Goal: Task Accomplishment & Management: Complete application form

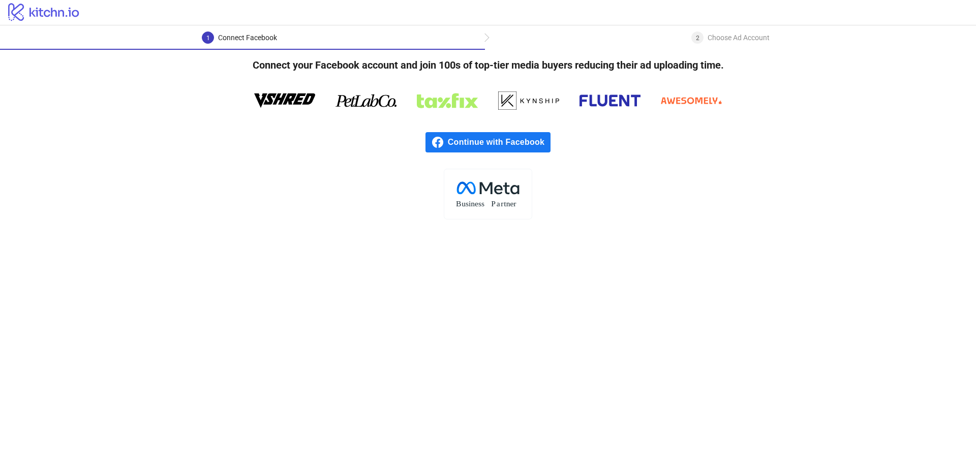
click at [453, 141] on span "Continue with Facebook" at bounding box center [499, 142] width 103 height 20
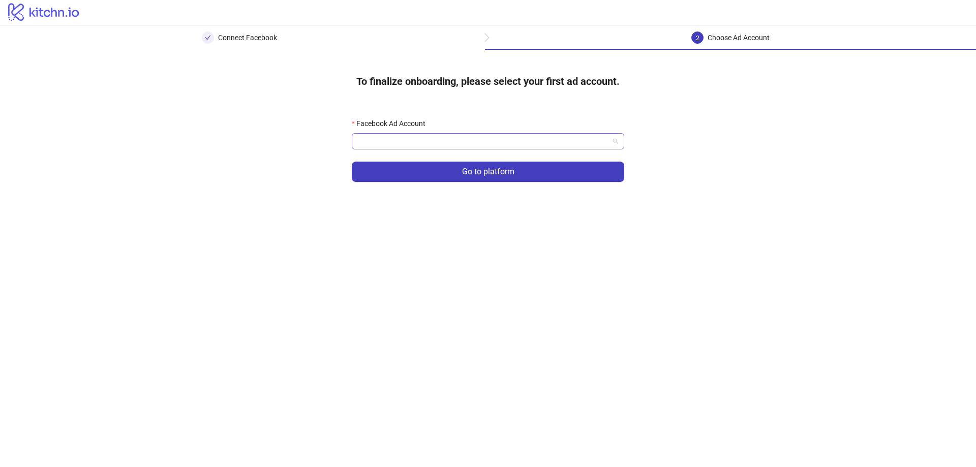
click at [422, 139] on input "Facebook Ad Account" at bounding box center [483, 141] width 251 height 15
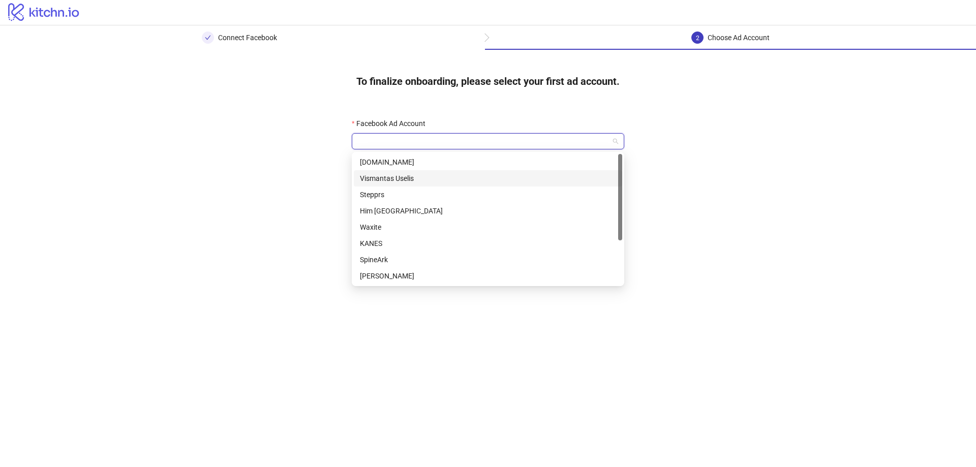
scroll to position [51, 0]
click at [386, 274] on div "Stepprs US" at bounding box center [488, 274] width 256 height 11
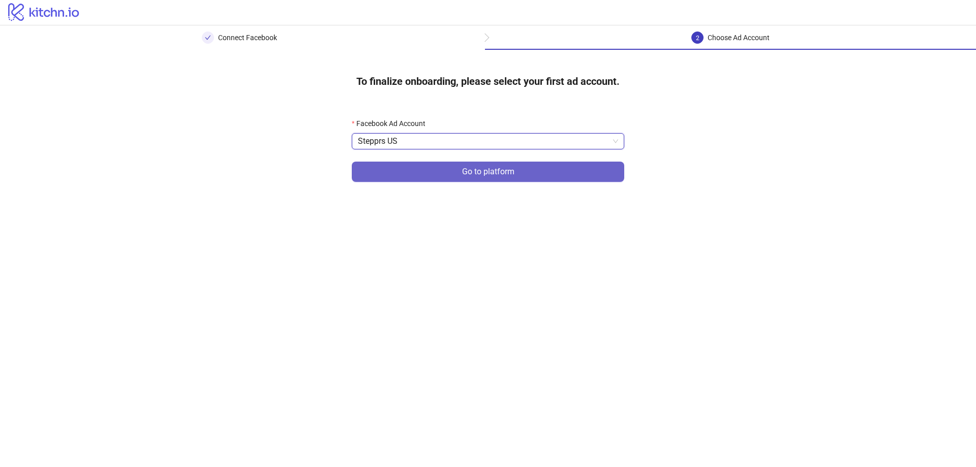
click at [425, 176] on button "Go to platform" at bounding box center [488, 172] width 273 height 20
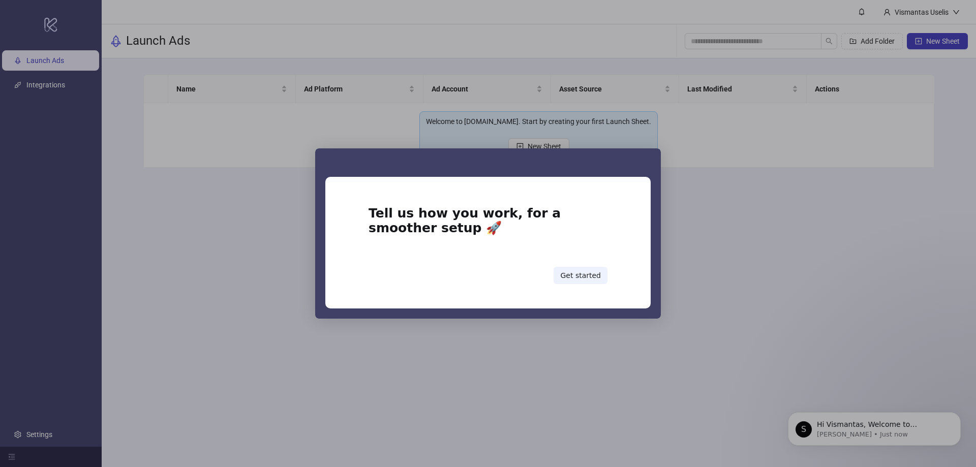
click at [748, 278] on div "Intercom messenger" at bounding box center [488, 233] width 976 height 467
click at [575, 272] on button "Get started" at bounding box center [581, 275] width 54 height 17
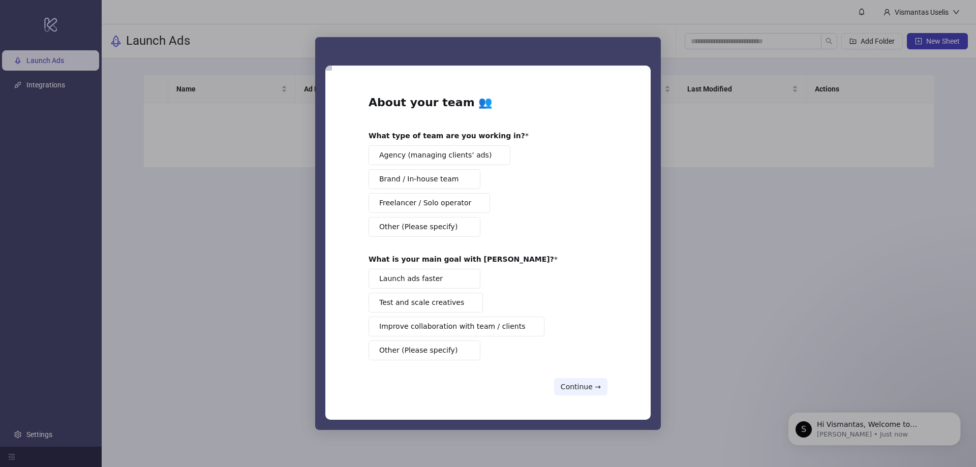
click at [432, 180] on span "Brand / In-house team" at bounding box center [418, 179] width 79 height 11
click at [443, 283] on button "Launch ads faster" at bounding box center [425, 279] width 112 height 20
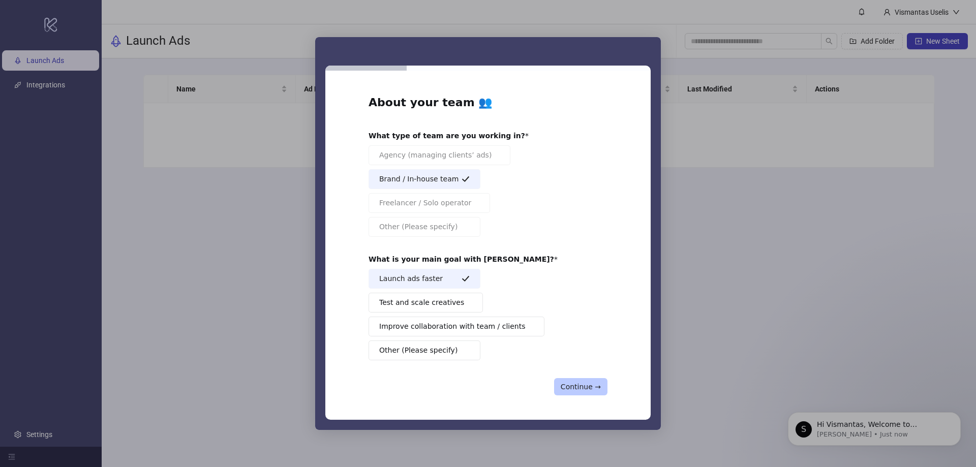
click at [579, 389] on button "Continue →" at bounding box center [580, 386] width 53 height 17
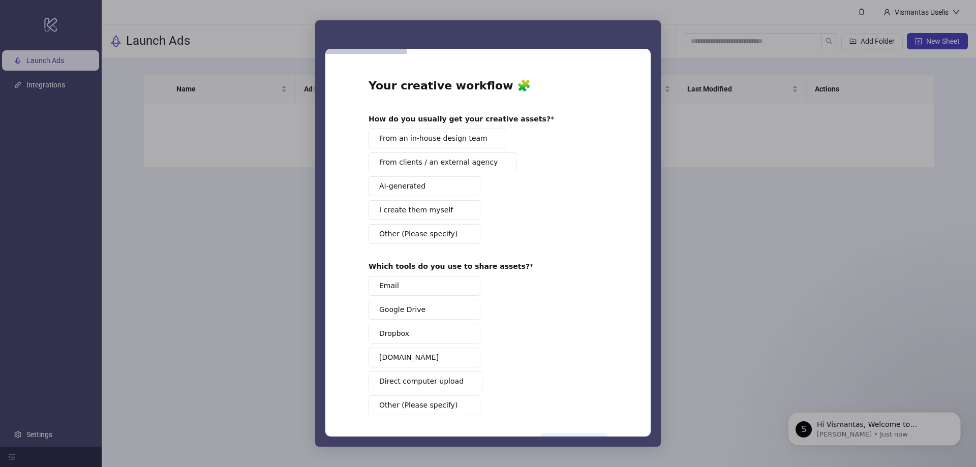
click at [422, 138] on span "From an in-house design team" at bounding box center [433, 138] width 108 height 11
click at [422, 308] on button "Google Drive" at bounding box center [425, 310] width 112 height 20
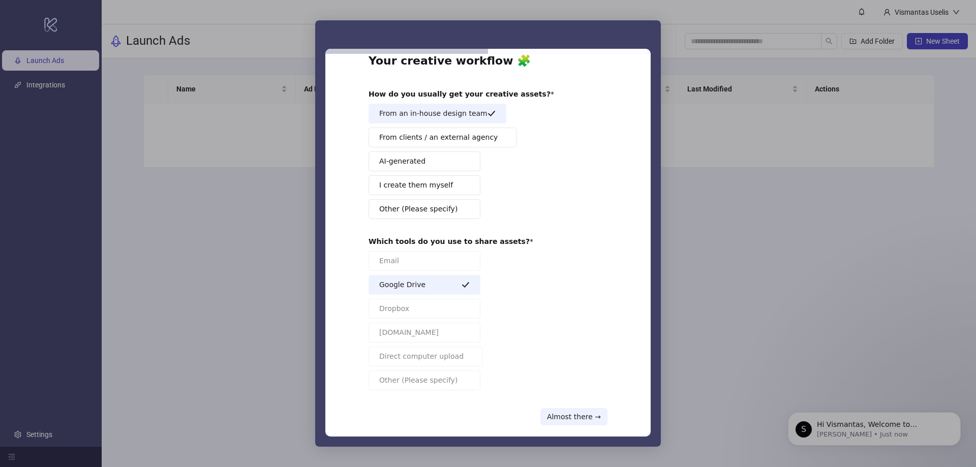
scroll to position [38, 0]
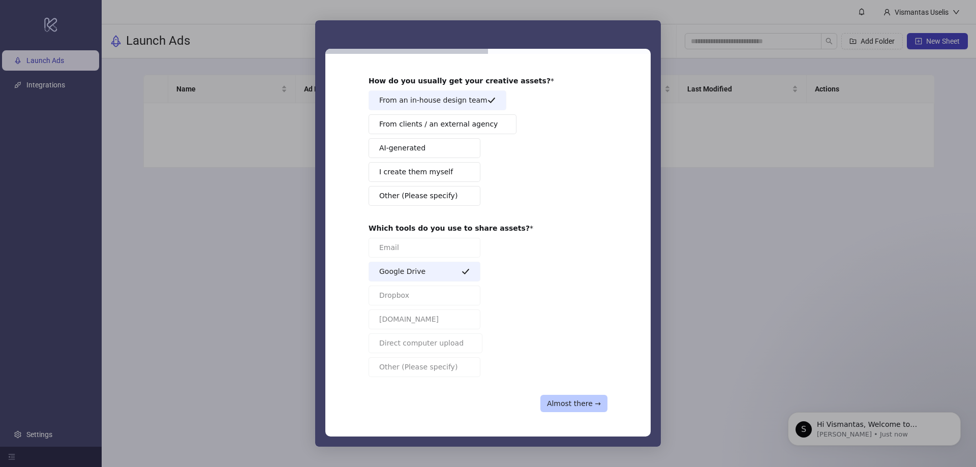
click at [583, 400] on button "Almost there →" at bounding box center [574, 403] width 67 height 17
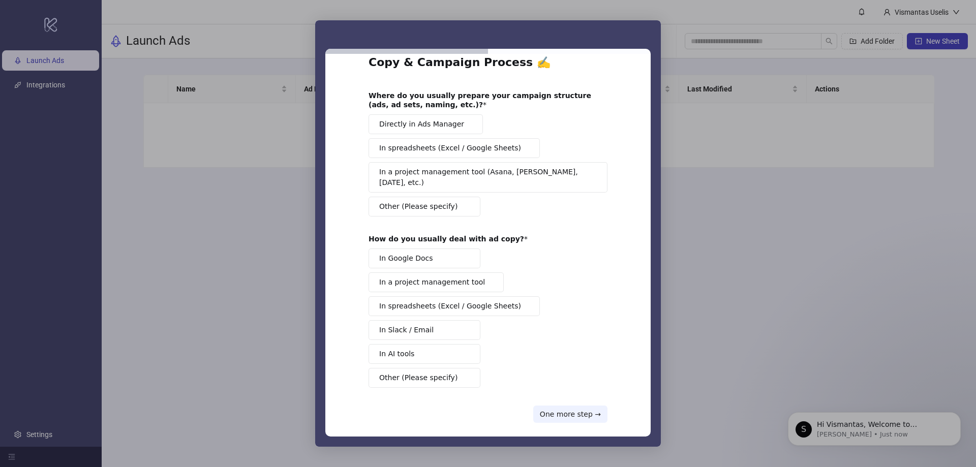
click at [403, 126] on span "Directly in Ads Manager" at bounding box center [421, 124] width 85 height 11
click at [518, 179] on button "In a project management tool (Asana, Trello, Monday, etc.)" at bounding box center [488, 177] width 239 height 31
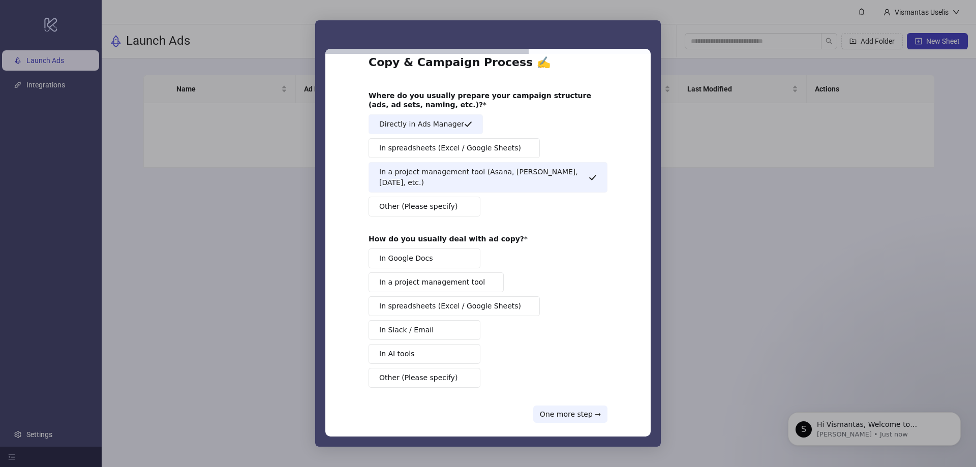
click at [440, 124] on span "Directly in Ads Manager" at bounding box center [421, 124] width 85 height 11
click at [431, 277] on span "In a project management tool" at bounding box center [432, 282] width 106 height 11
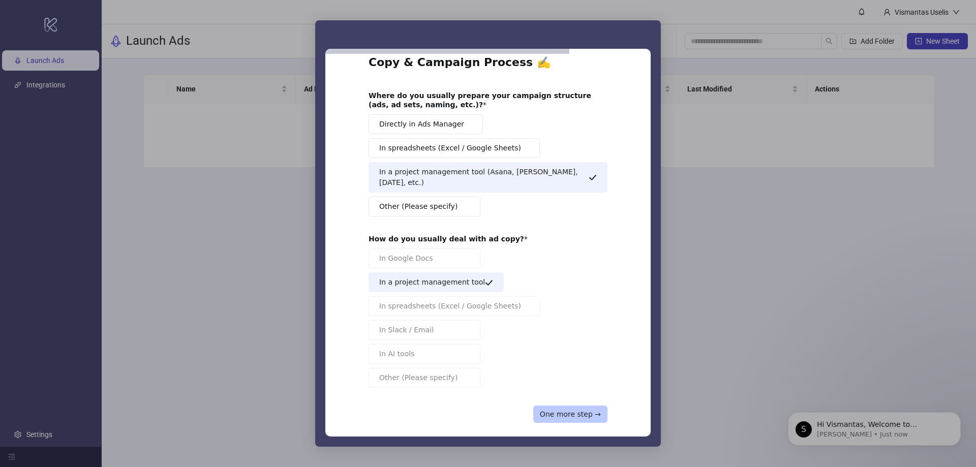
click at [573, 406] on button "One more step →" at bounding box center [571, 414] width 74 height 17
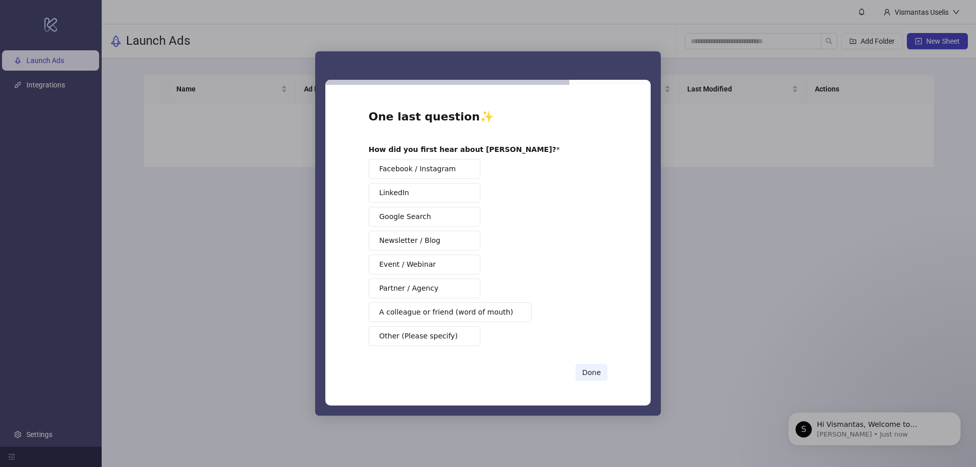
click at [428, 221] on button "Google Search" at bounding box center [425, 217] width 112 height 20
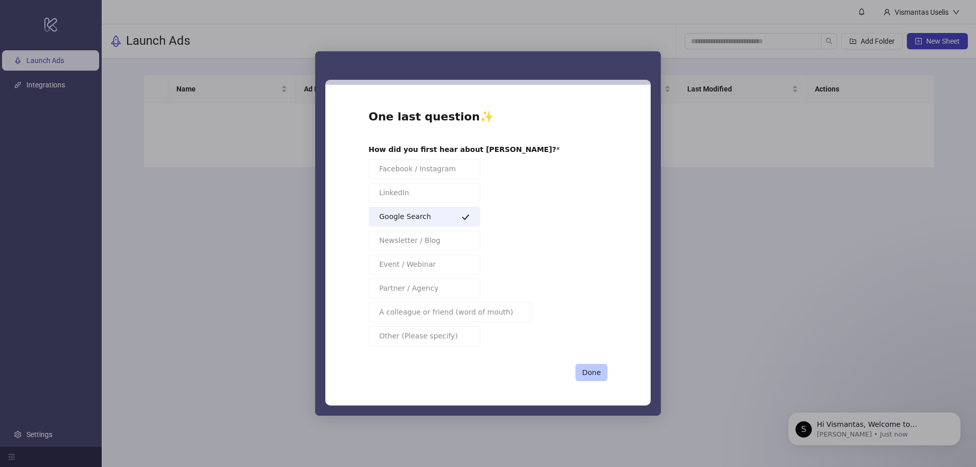
click at [598, 373] on button "Done" at bounding box center [592, 372] width 32 height 17
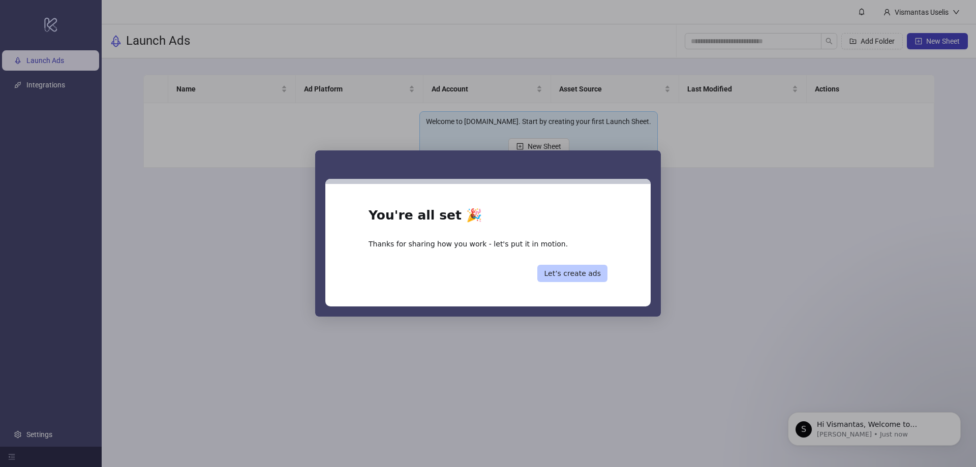
click at [583, 273] on button "Let’s create ads" at bounding box center [573, 273] width 70 height 17
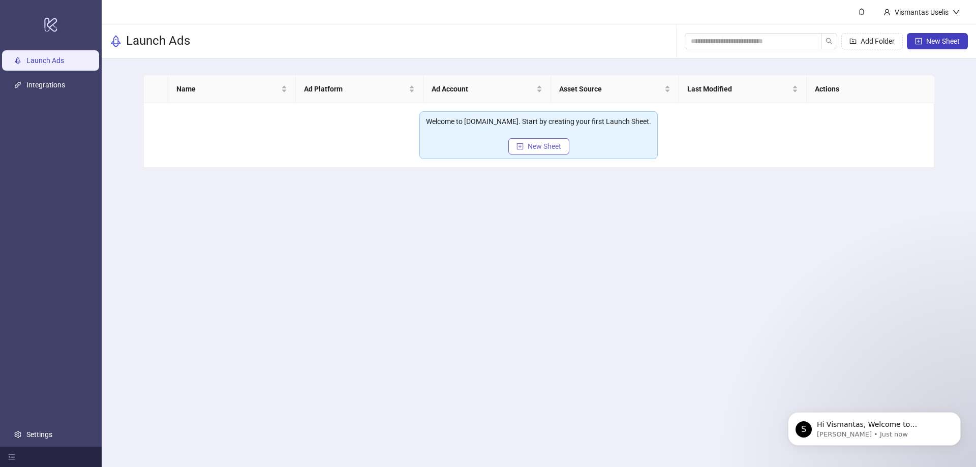
click at [528, 149] on span "New Sheet" at bounding box center [545, 146] width 34 height 8
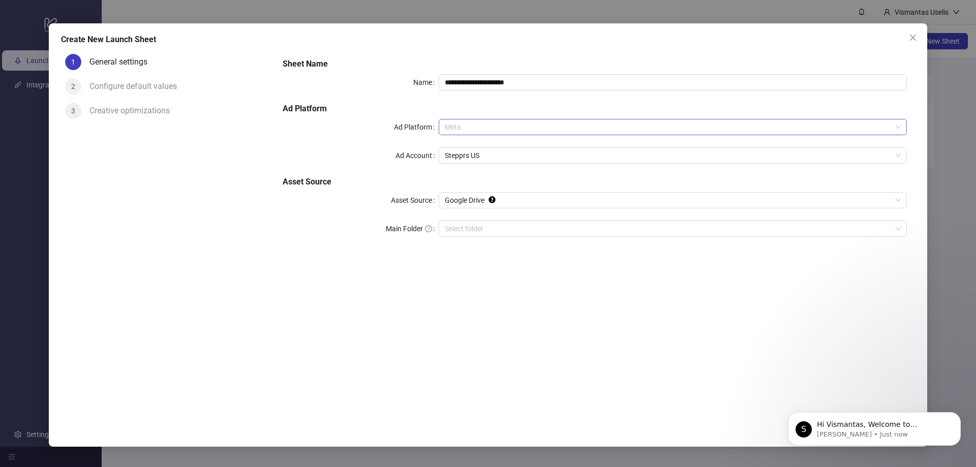
click at [461, 131] on span "Meta" at bounding box center [673, 127] width 456 height 15
click at [461, 128] on span "Meta" at bounding box center [673, 127] width 456 height 15
click at [475, 200] on span "Google Drive" at bounding box center [673, 200] width 456 height 15
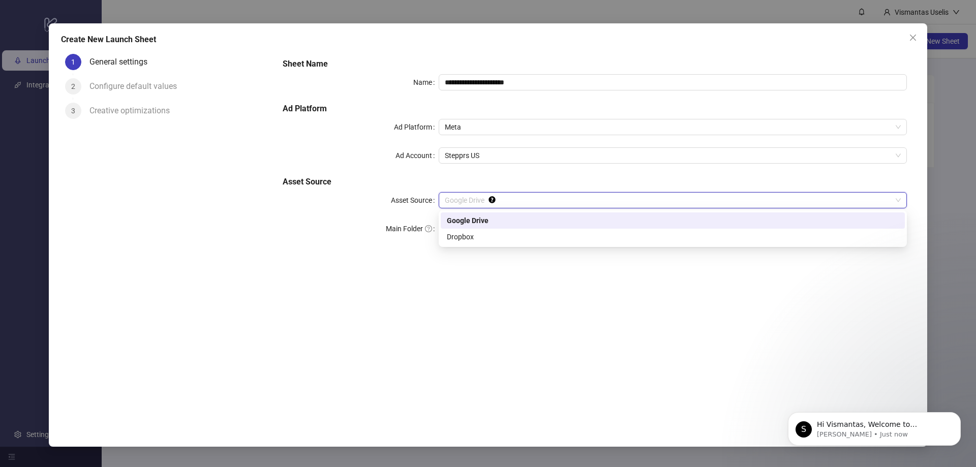
click at [463, 222] on div "Google Drive" at bounding box center [673, 220] width 452 height 11
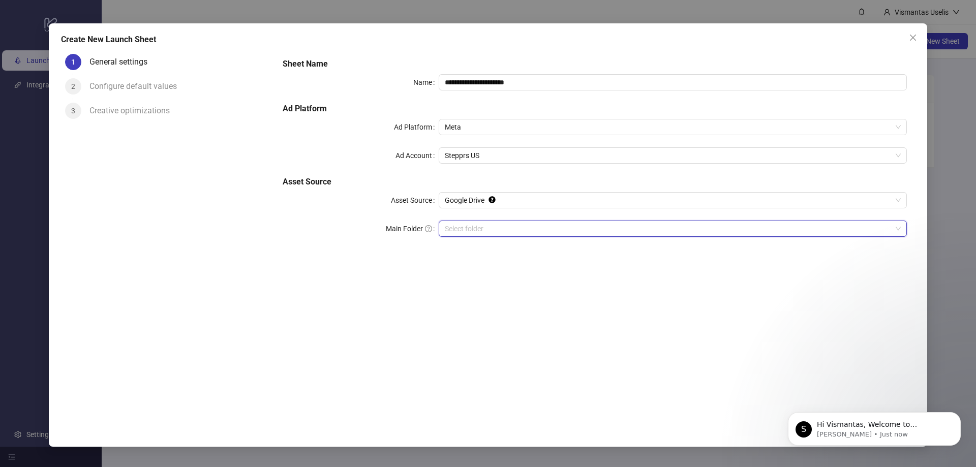
click at [463, 232] on input "Main Folder" at bounding box center [668, 228] width 447 height 15
click at [477, 232] on input "Main Folder" at bounding box center [668, 228] width 447 height 15
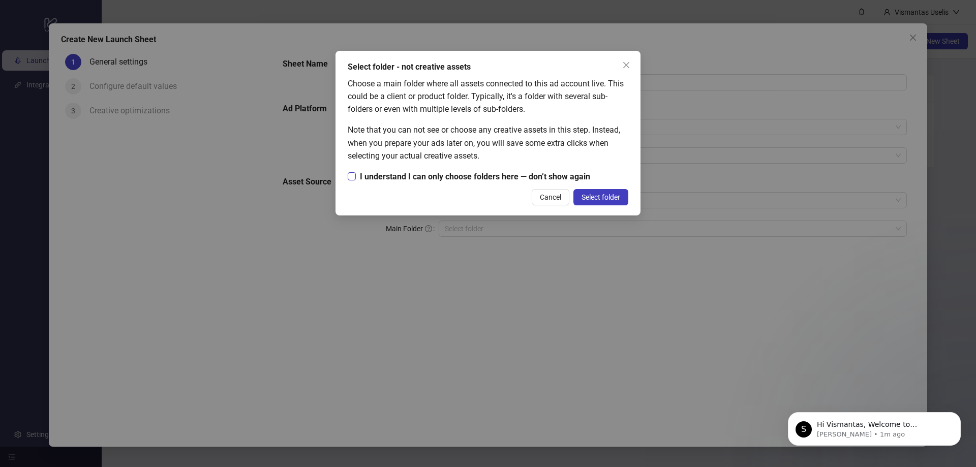
click at [395, 175] on span "I understand I can only choose folders here — don’t show again" at bounding box center [475, 176] width 239 height 13
click at [588, 195] on span "Select folder" at bounding box center [601, 197] width 39 height 8
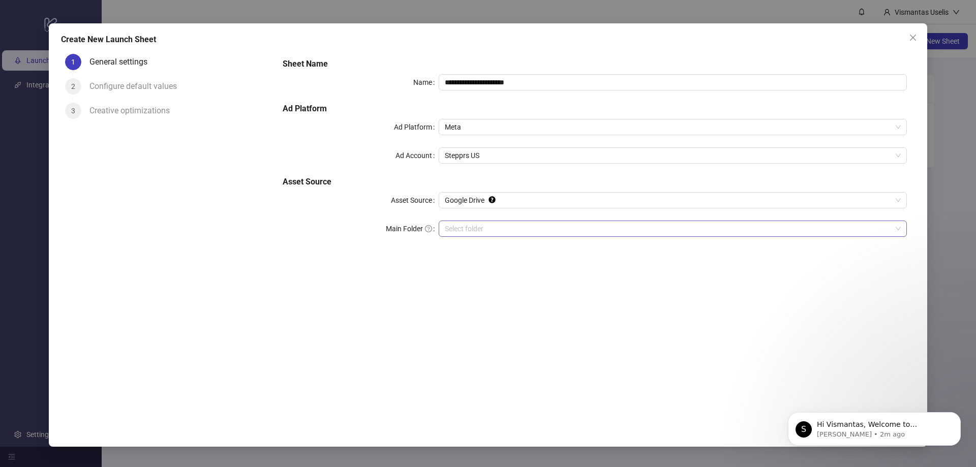
click at [464, 233] on input "Main Folder" at bounding box center [668, 228] width 447 height 15
click at [956, 415] on icon "Dismiss notification" at bounding box center [959, 415] width 6 height 6
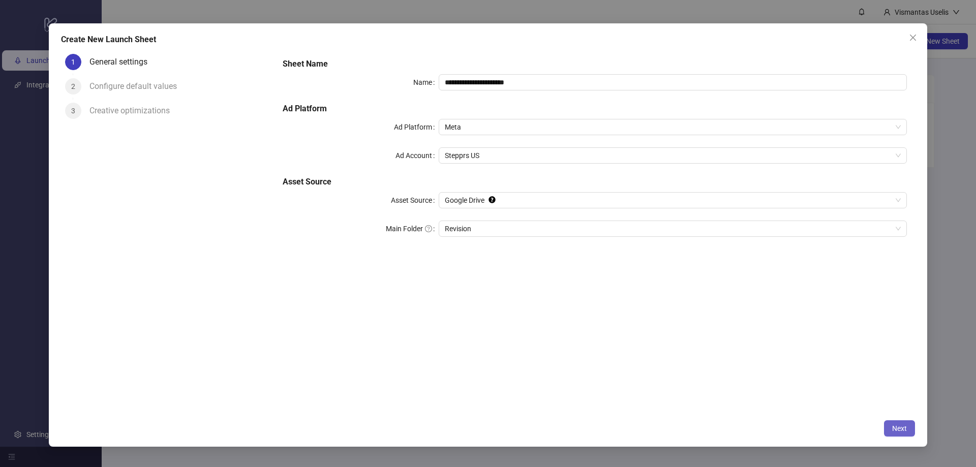
click at [898, 430] on span "Next" at bounding box center [900, 429] width 15 height 8
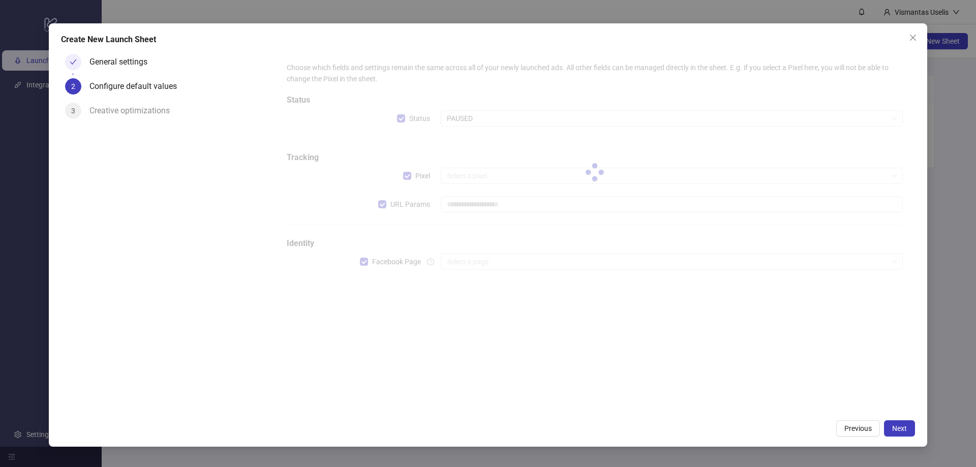
type input "**********"
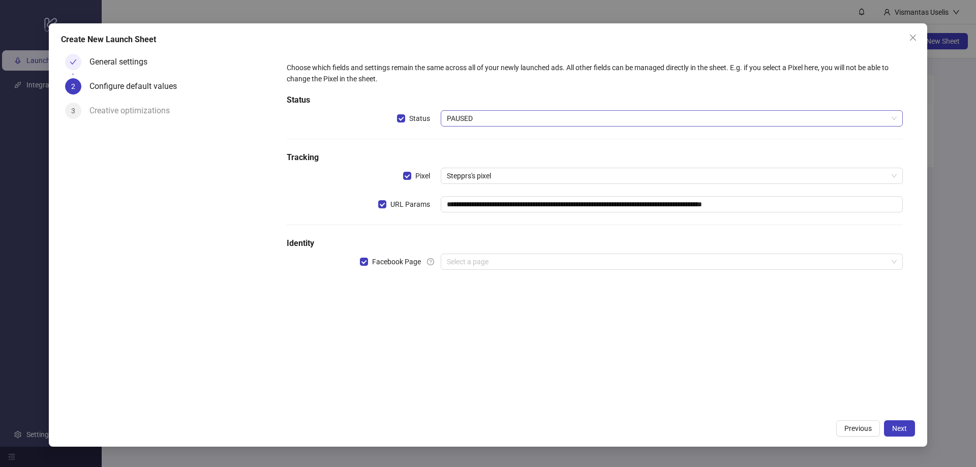
click at [475, 121] on span "PAUSED" at bounding box center [672, 118] width 450 height 15
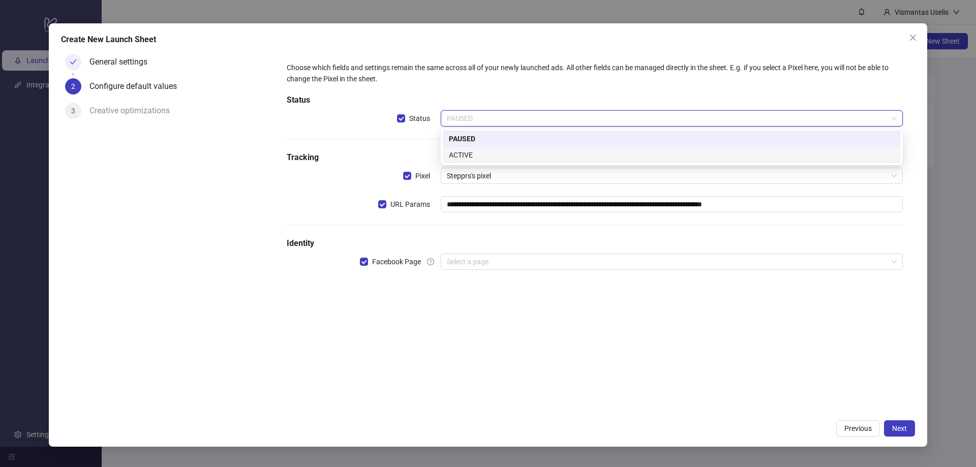
click at [462, 158] on div "ACTIVE" at bounding box center [672, 155] width 446 height 11
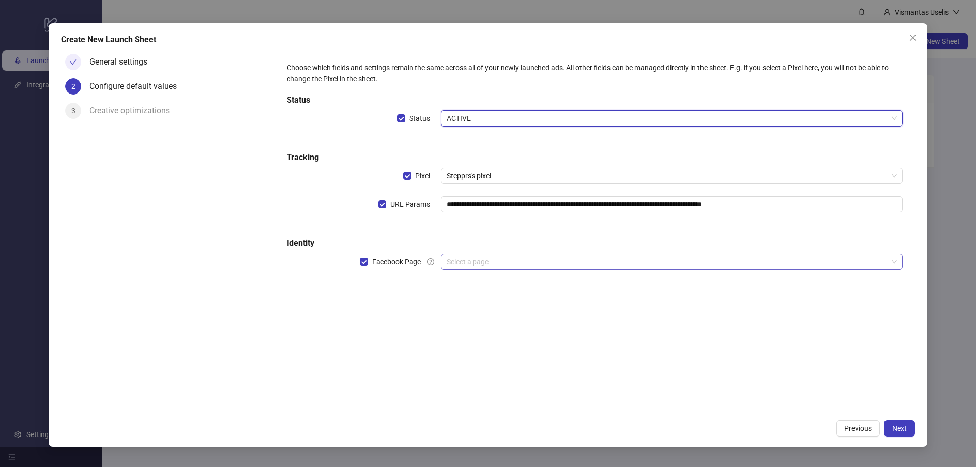
click at [463, 260] on input "search" at bounding box center [667, 261] width 441 height 15
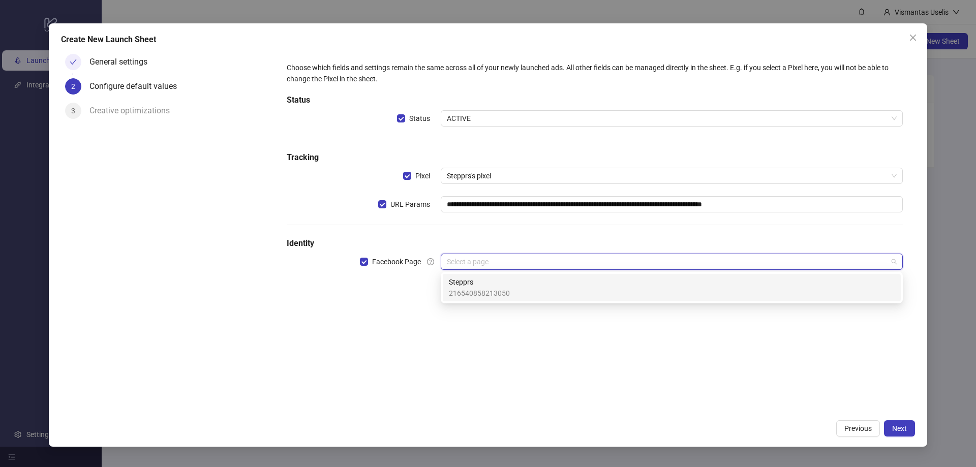
click at [469, 284] on span "Stepprs" at bounding box center [479, 282] width 61 height 11
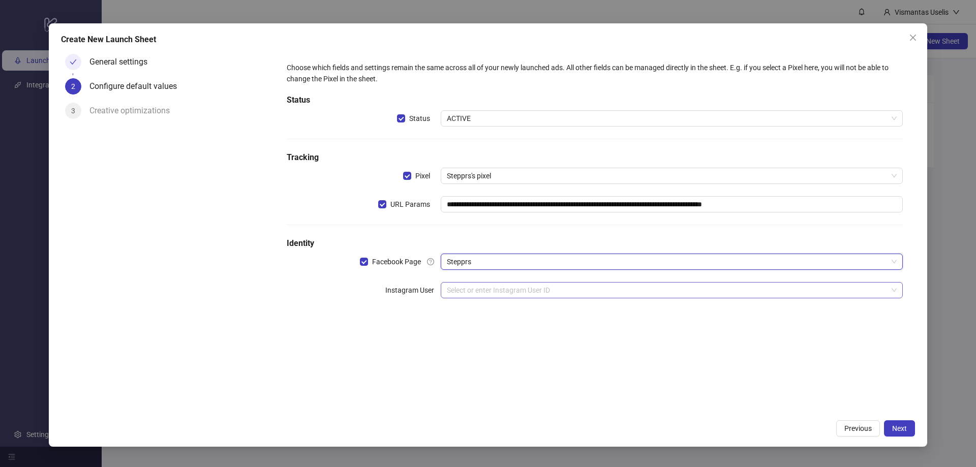
click at [523, 293] on input "search" at bounding box center [667, 290] width 441 height 15
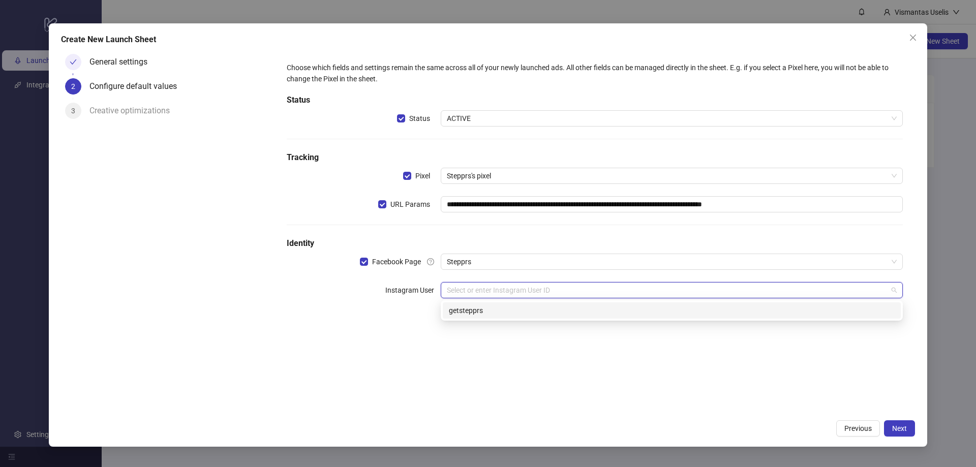
click at [510, 310] on div "getstepprs" at bounding box center [672, 310] width 446 height 11
click at [502, 322] on input "search" at bounding box center [667, 318] width 441 height 15
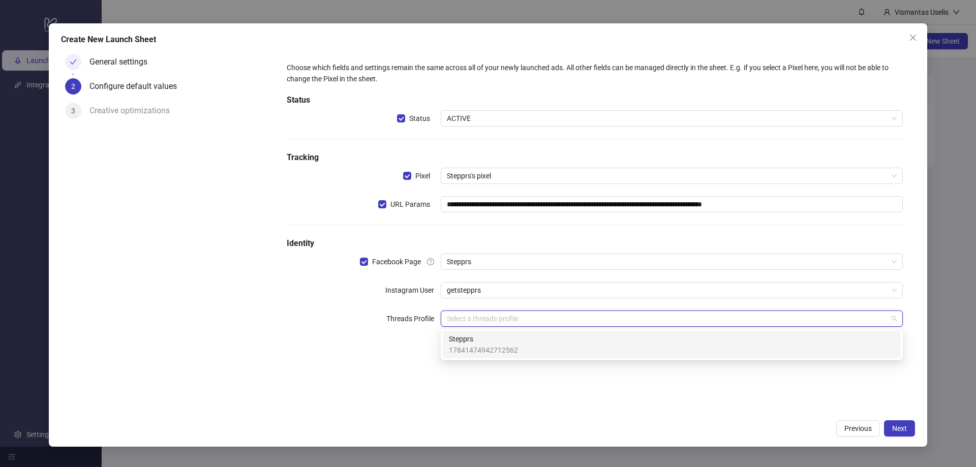
click at [489, 342] on span "Stepprs" at bounding box center [483, 339] width 69 height 11
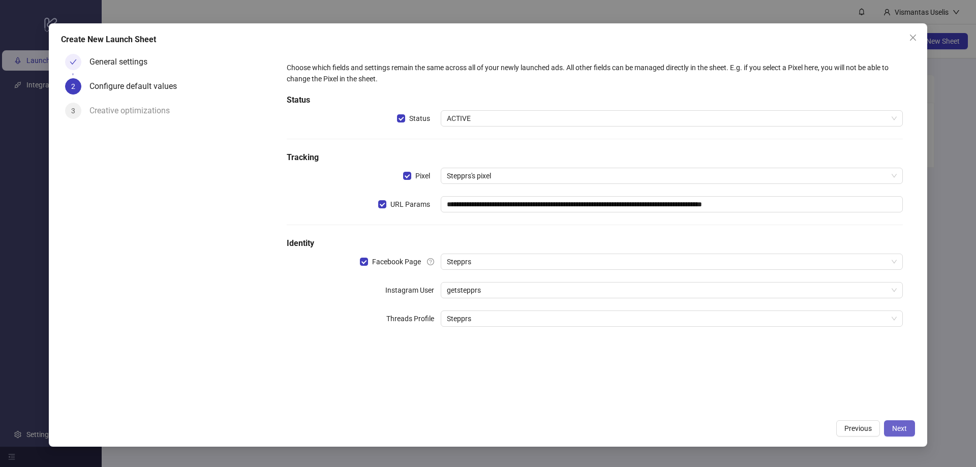
click at [905, 427] on span "Next" at bounding box center [900, 429] width 15 height 8
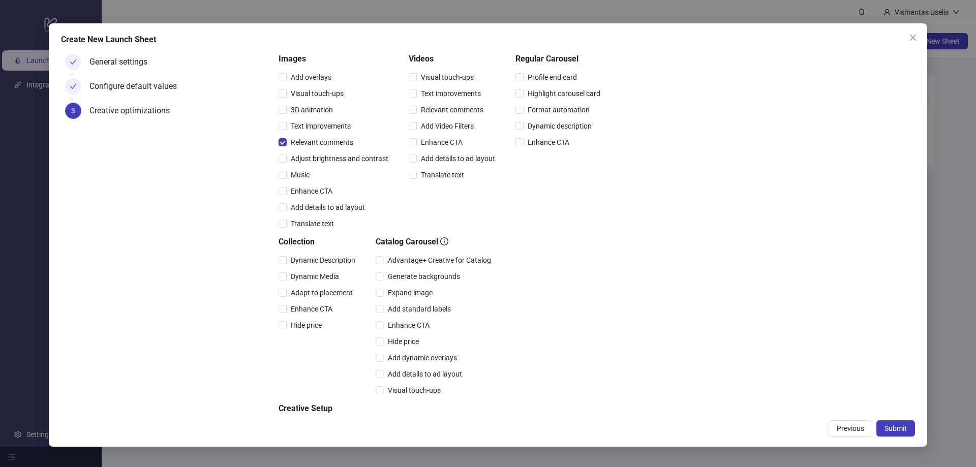
scroll to position [154, 0]
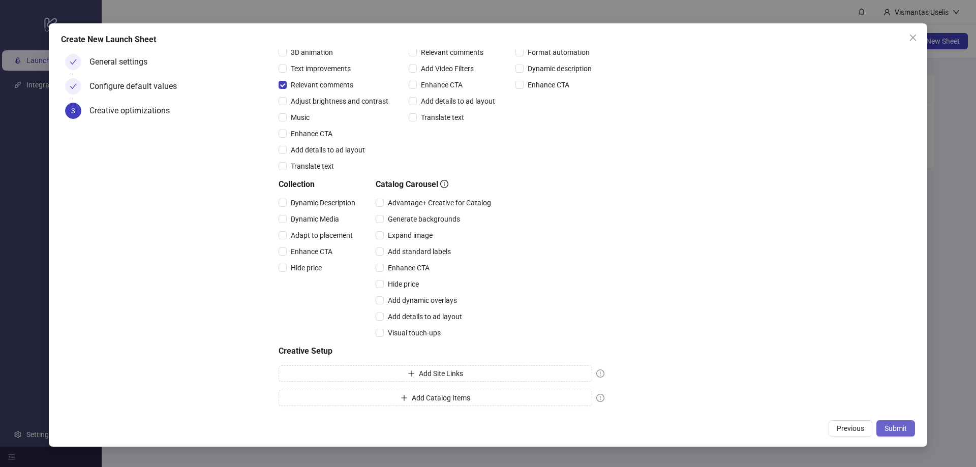
click at [893, 427] on span "Submit" at bounding box center [896, 429] width 22 height 8
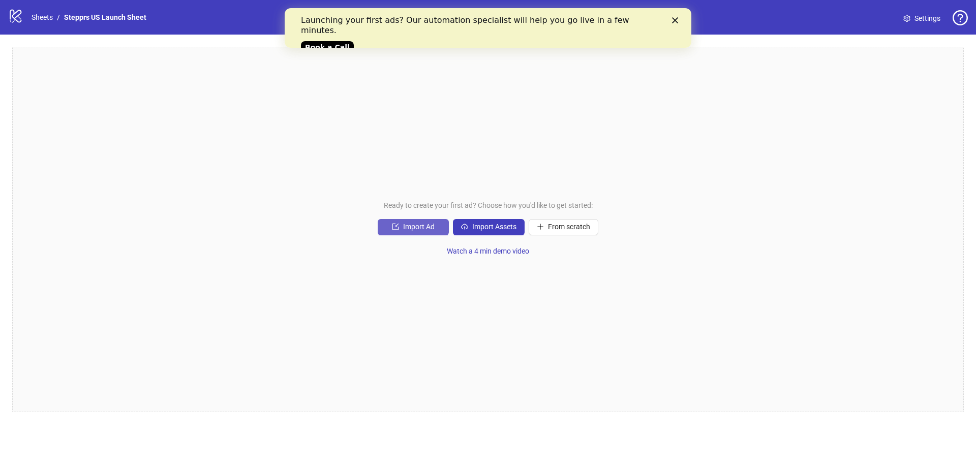
click at [399, 228] on button "Import Ad" at bounding box center [413, 227] width 71 height 16
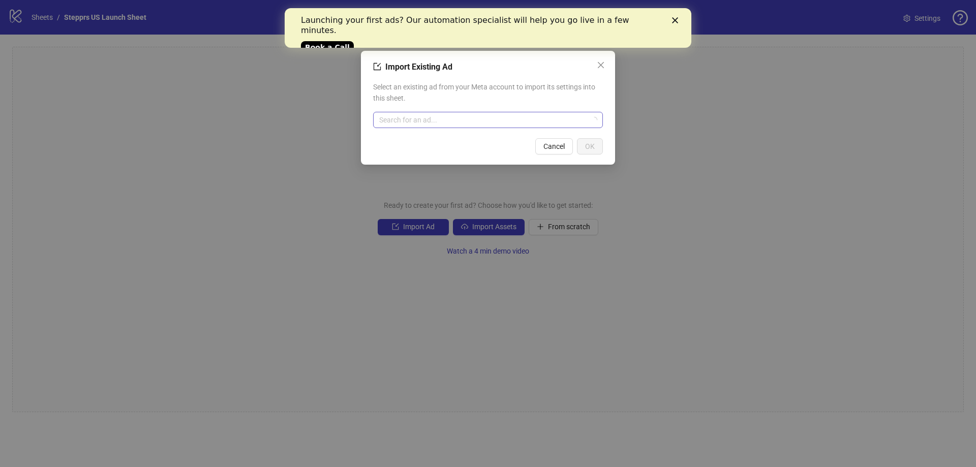
click at [424, 119] on input "search" at bounding box center [483, 119] width 209 height 15
click at [500, 88] on span "Select an existing ad from your Meta account to import its settings into this s…" at bounding box center [488, 92] width 230 height 22
click at [516, 117] on input "search" at bounding box center [483, 119] width 209 height 15
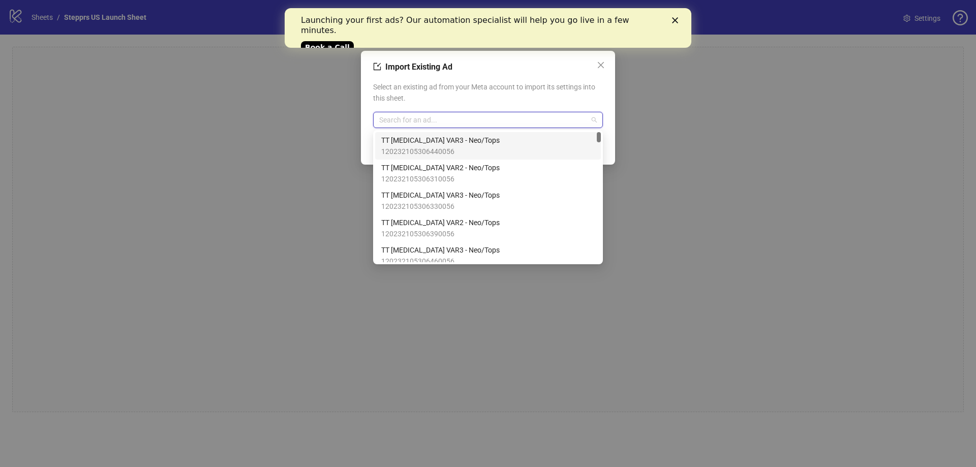
click at [481, 137] on span "TT FOOT CONDITIONS VAR3 - Neo/Tops" at bounding box center [440, 140] width 119 height 11
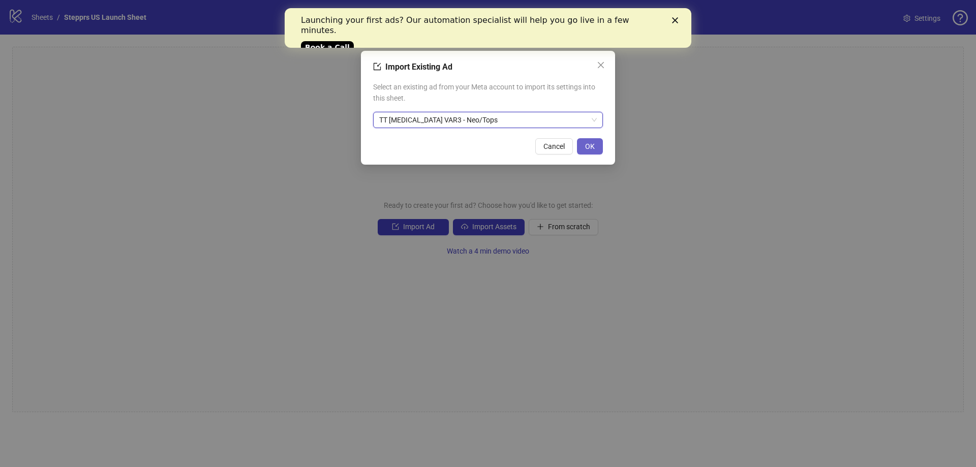
click at [589, 144] on span "OK" at bounding box center [590, 146] width 10 height 8
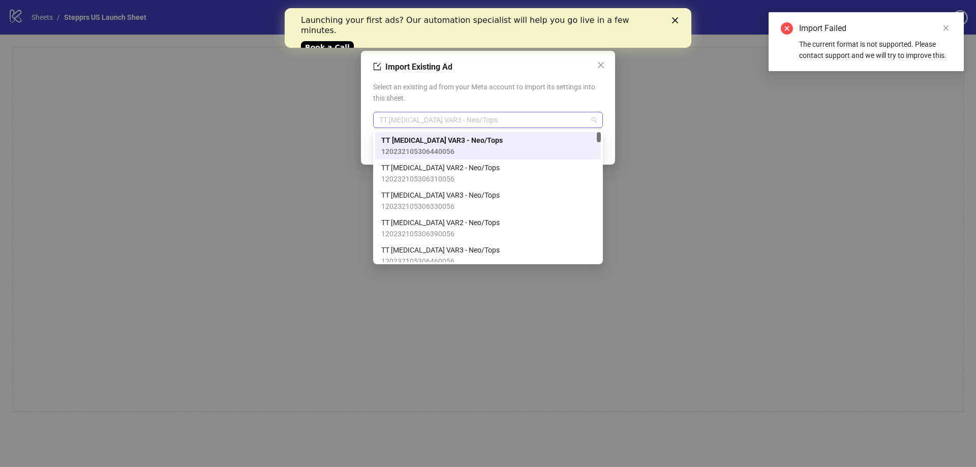
click at [466, 121] on span "TT FOOT CONDITIONS VAR3 - Neo/Tops" at bounding box center [488, 119] width 218 height 15
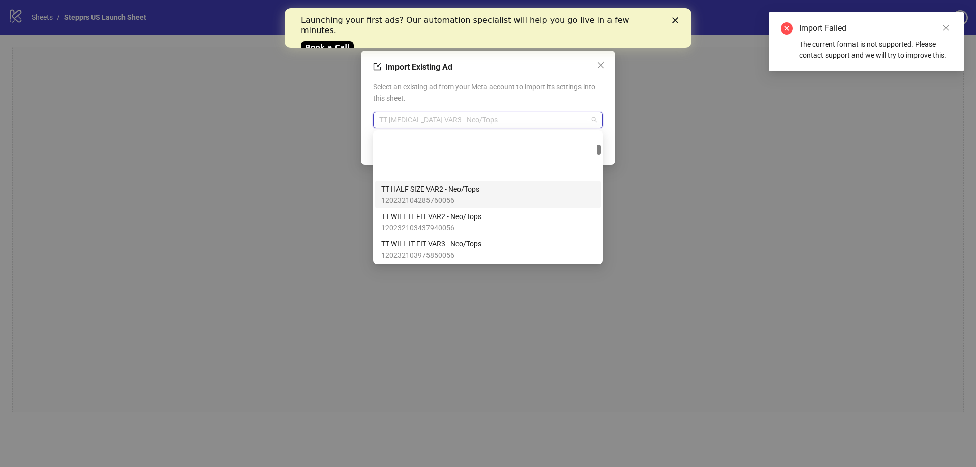
scroll to position [712, 0]
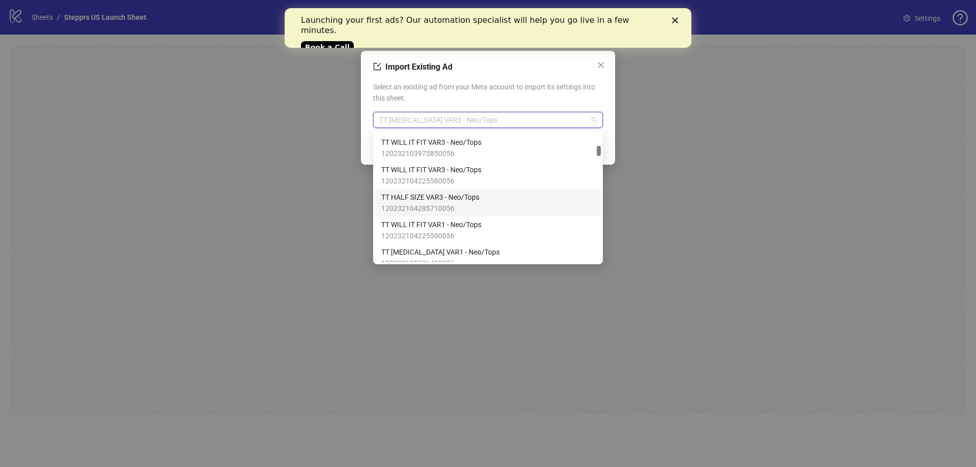
click at [471, 199] on span "TT HALF SIZE VAR3 - Neo/Tops" at bounding box center [430, 197] width 98 height 11
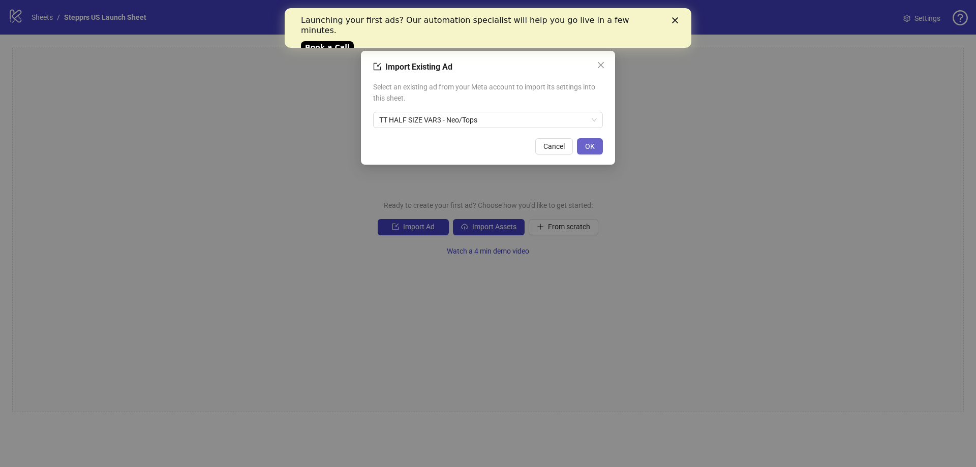
click at [594, 144] on span "OK" at bounding box center [590, 146] width 10 height 8
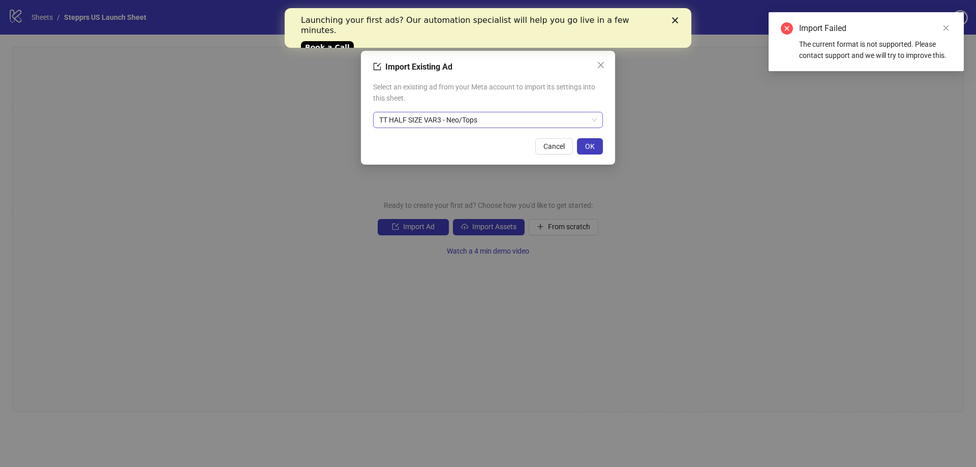
click at [500, 127] on span "TT HALF SIZE VAR3 - Neo/Tops" at bounding box center [488, 119] width 218 height 15
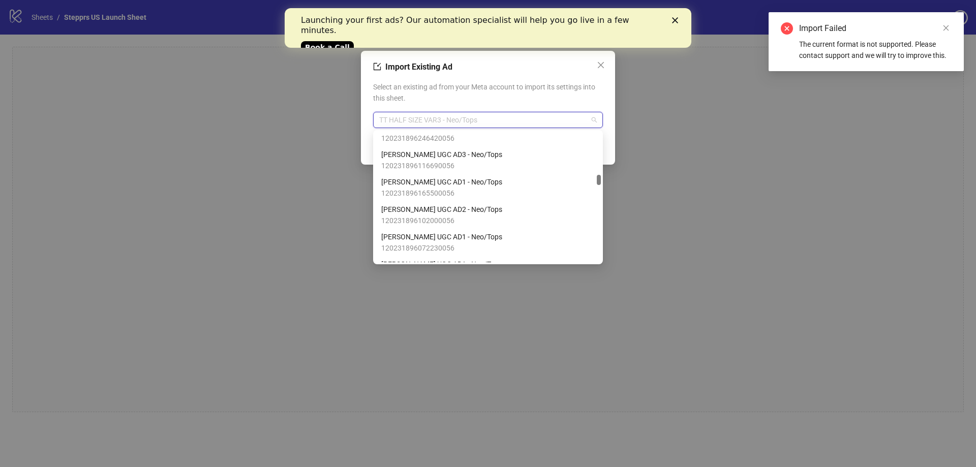
scroll to position [2085, 0]
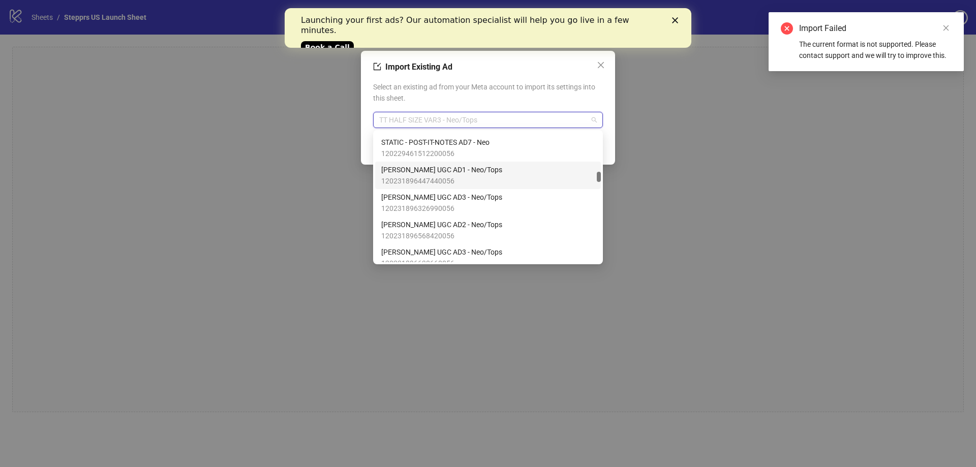
click at [456, 177] on span "120231896447440056" at bounding box center [441, 180] width 121 height 11
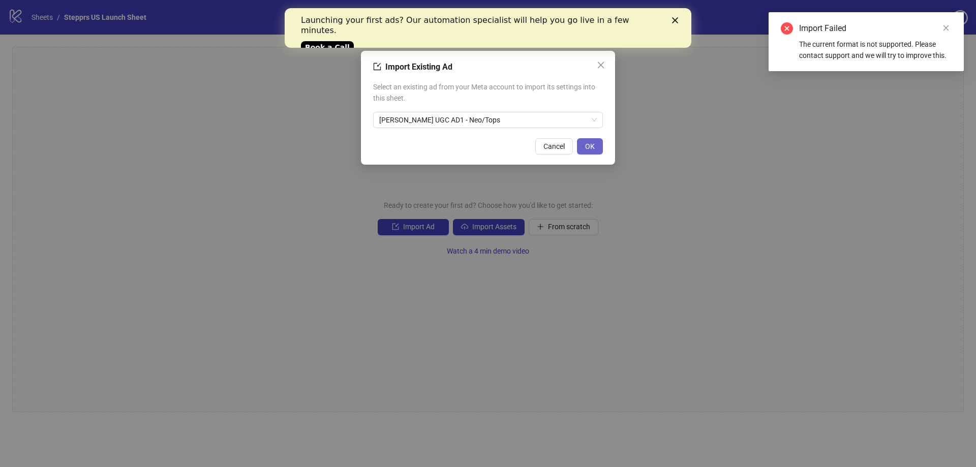
click at [586, 143] on span "OK" at bounding box center [590, 146] width 10 height 8
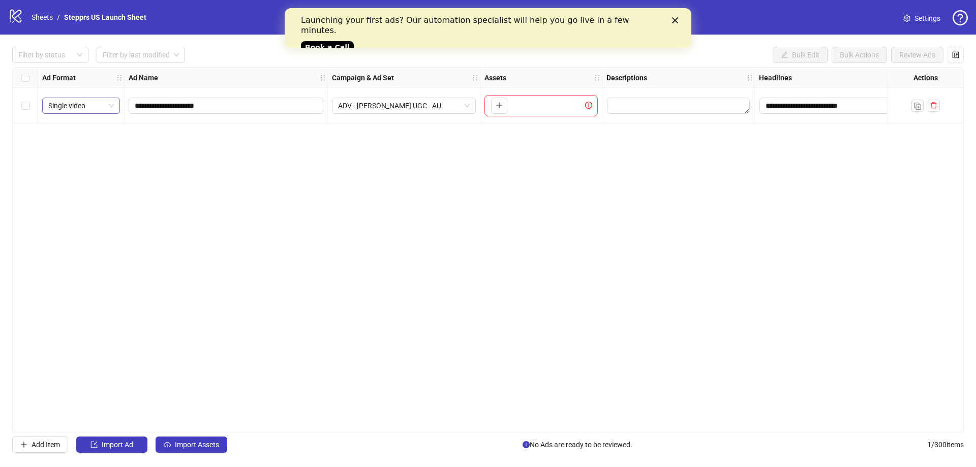
click at [110, 107] on span "Single video" at bounding box center [81, 105] width 66 height 15
click at [256, 154] on div "**********" at bounding box center [488, 250] width 952 height 366
click at [496, 107] on icon "plus" at bounding box center [499, 105] width 7 height 7
click at [242, 110] on input "**********" at bounding box center [225, 105] width 181 height 11
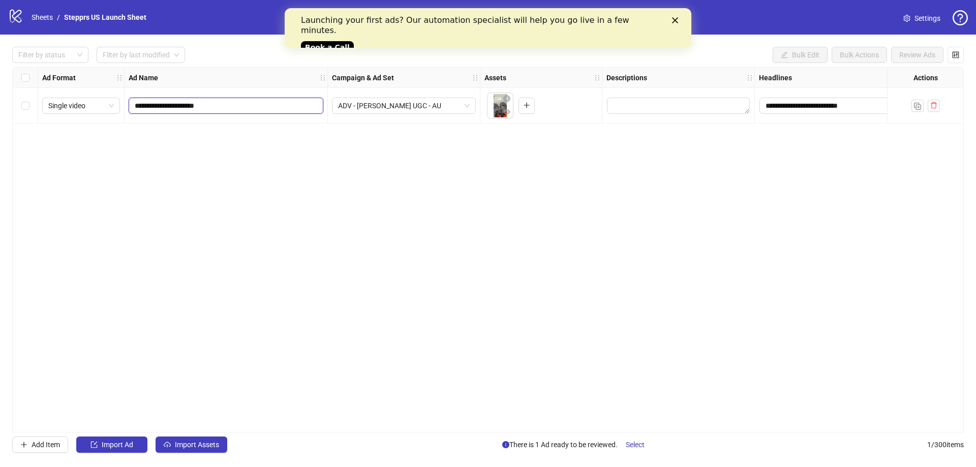
click at [242, 110] on input "**********" at bounding box center [225, 105] width 181 height 11
click at [379, 119] on div "ADV - RICK UGC - AU" at bounding box center [404, 106] width 153 height 36
click at [386, 108] on span "ADV - RICK UGC - AU" at bounding box center [404, 105] width 132 height 15
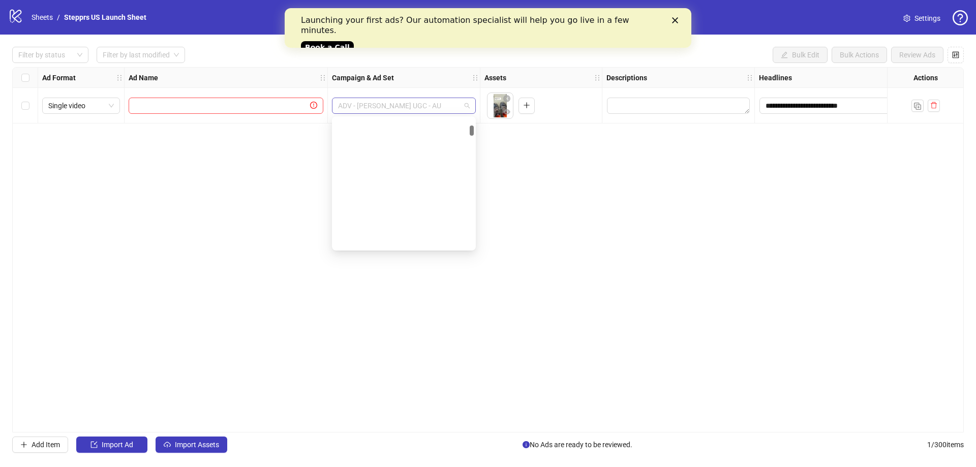
scroll to position [460, 0]
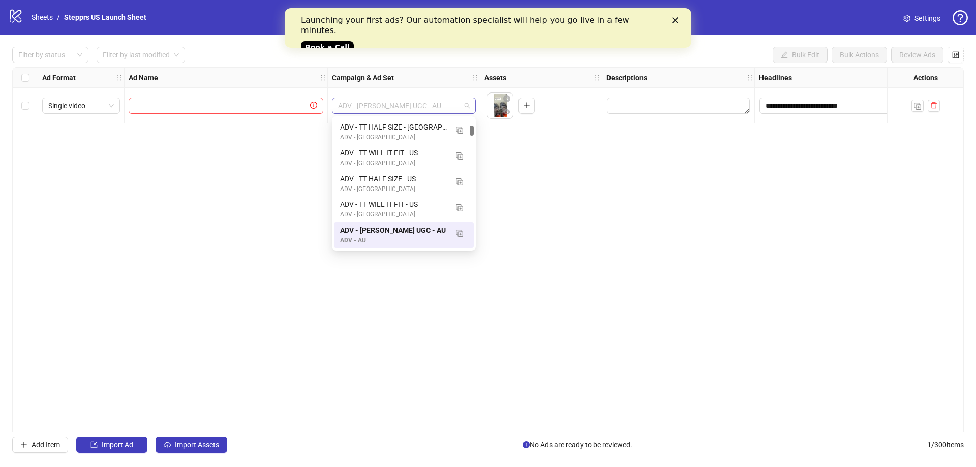
click at [386, 108] on span "ADV - RICK UGC - AU" at bounding box center [404, 105] width 132 height 15
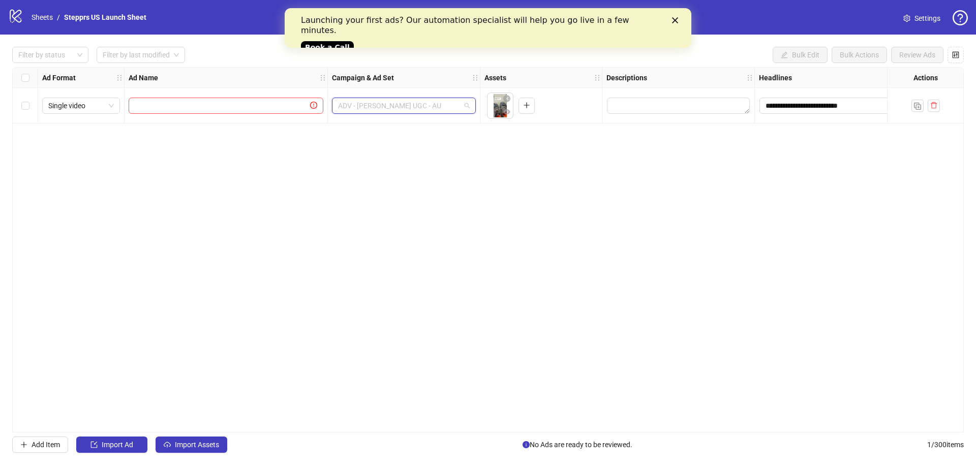
click at [386, 108] on span "ADV - RICK UGC - AU" at bounding box center [404, 105] width 132 height 15
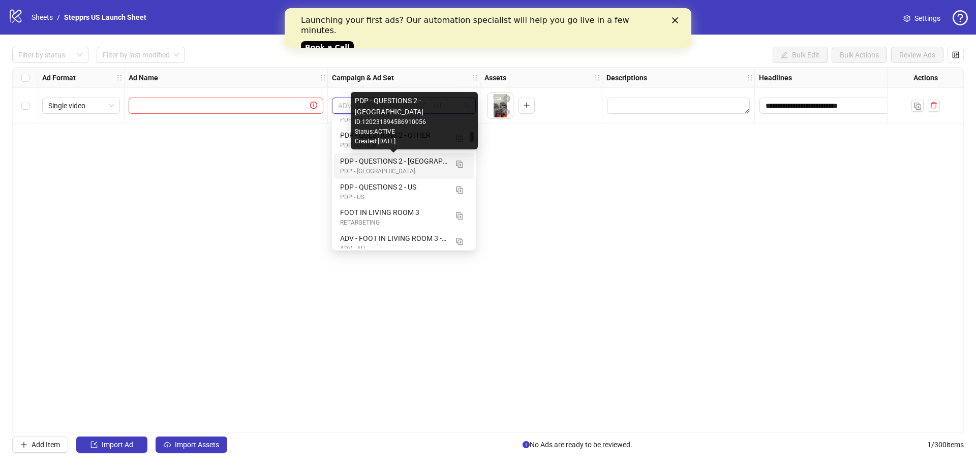
scroll to position [918, 0]
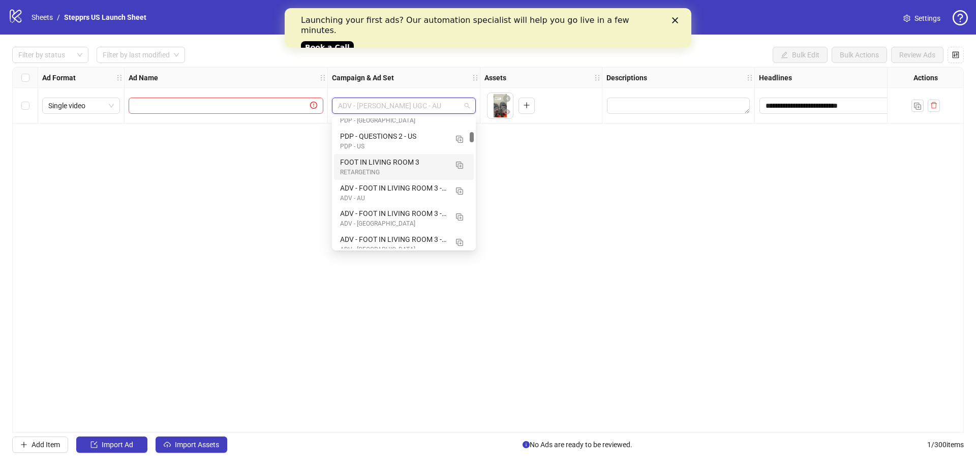
click at [270, 164] on div "**********" at bounding box center [488, 250] width 952 height 366
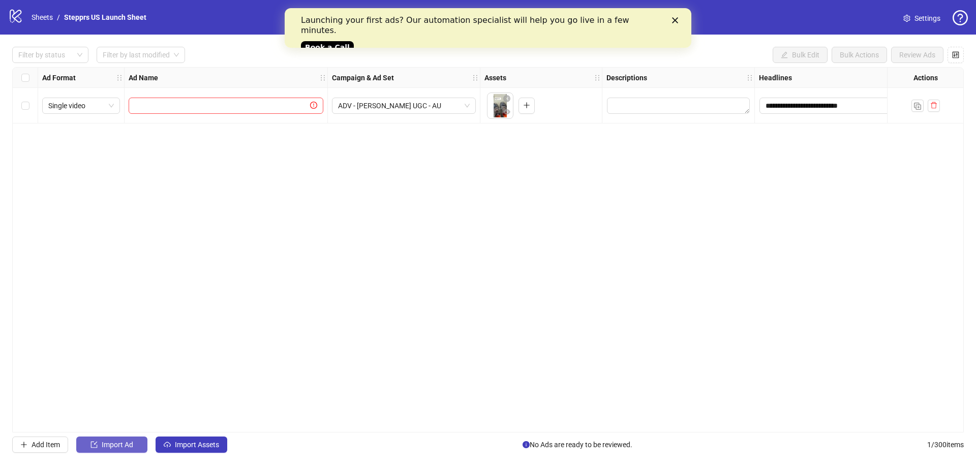
click at [121, 446] on span "Import Ad" at bounding box center [118, 445] width 32 height 8
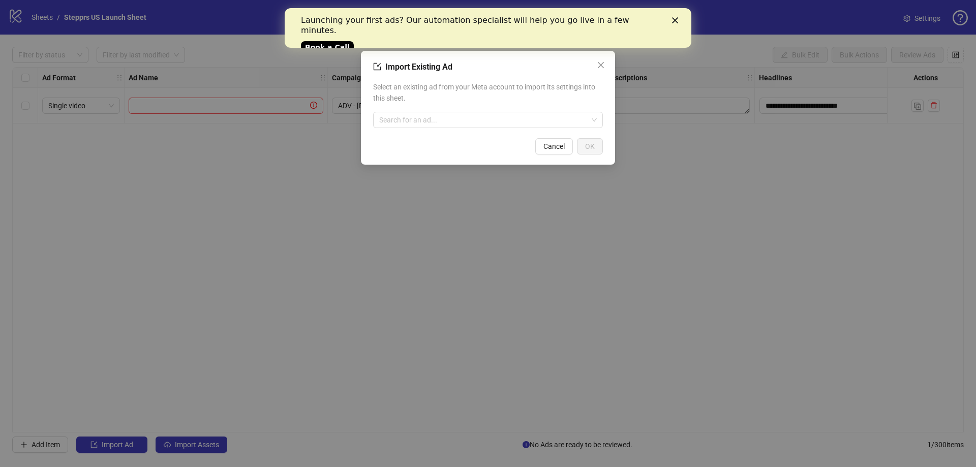
click at [448, 111] on div "Select an existing ad from your Meta account to import its settings into this s…" at bounding box center [488, 104] width 230 height 55
click at [447, 116] on input "search" at bounding box center [483, 119] width 209 height 15
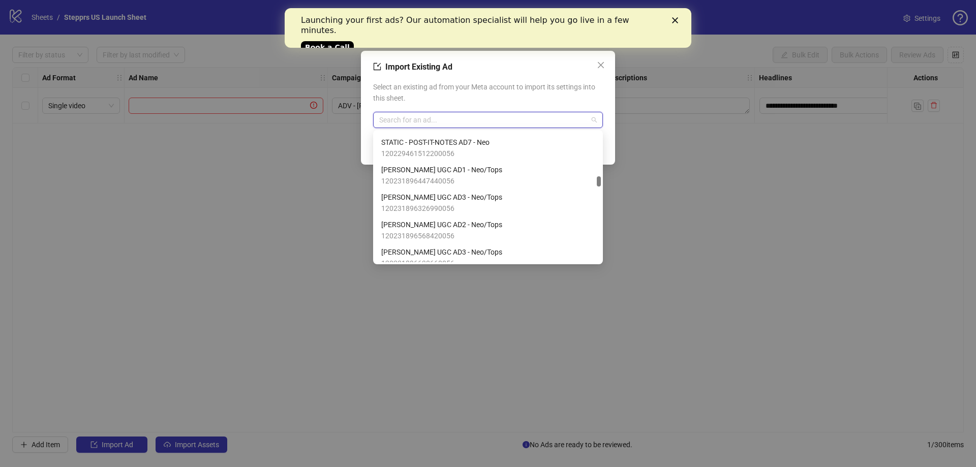
scroll to position [2085, 0]
click at [482, 172] on div "RICK UGC AD1 - Neo/Tops 120231896447440056" at bounding box center [488, 175] width 214 height 22
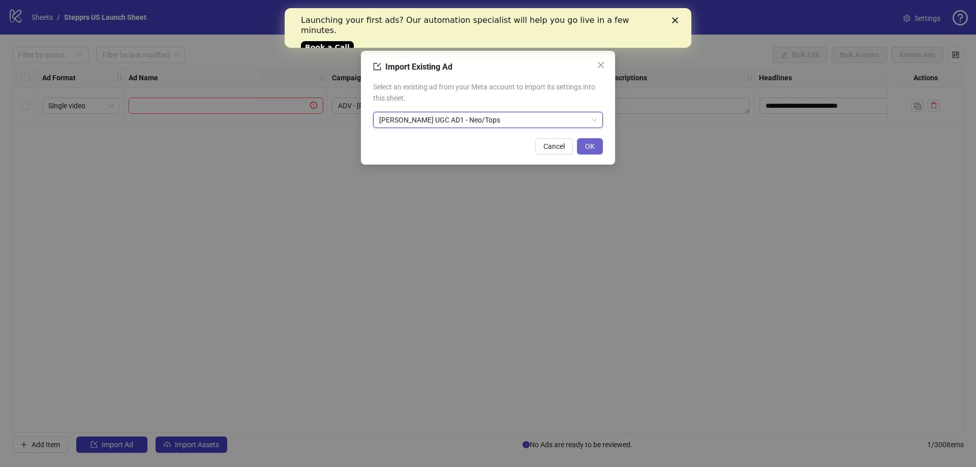
click at [588, 152] on button "OK" at bounding box center [590, 146] width 26 height 16
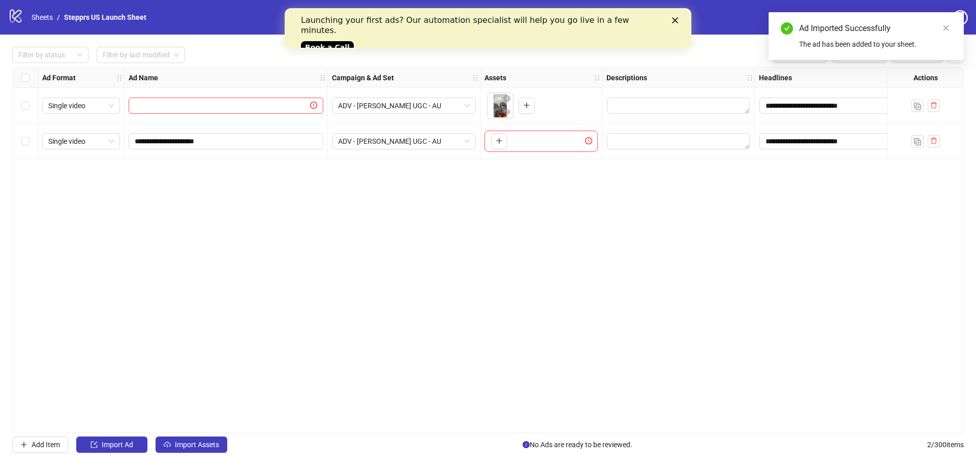
click at [549, 138] on div "To pick up a draggable item, press the space bar. While dragging, use the arrow…" at bounding box center [541, 141] width 113 height 21
click at [585, 140] on div "To pick up a draggable item, press the space bar. While dragging, use the arrow…" at bounding box center [541, 141] width 113 height 21
click at [593, 140] on span "exclamation-circle" at bounding box center [590, 140] width 10 height 7
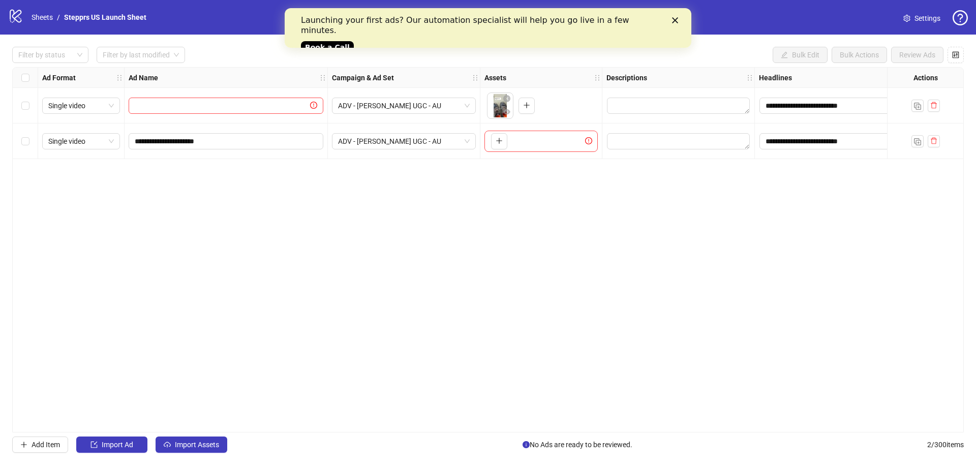
click at [675, 21] on polygon "Close" at bounding box center [675, 20] width 6 height 6
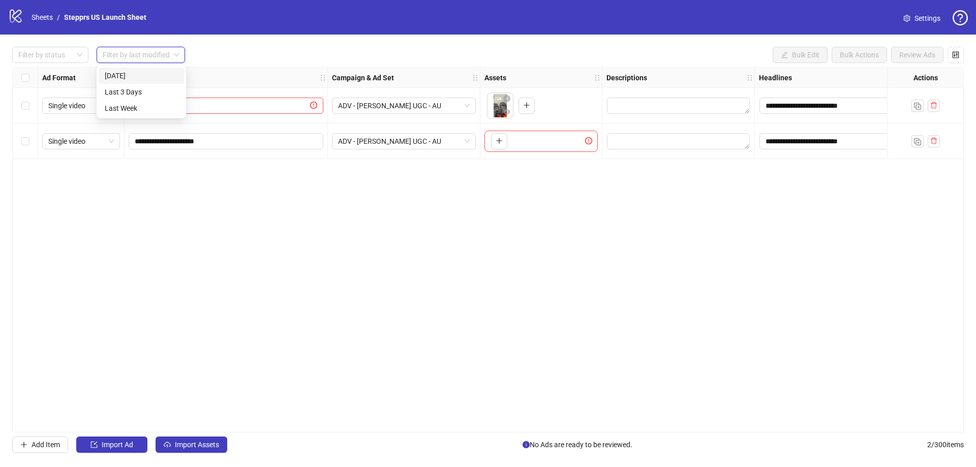
click at [136, 53] on input "search" at bounding box center [136, 54] width 67 height 15
drag, startPoint x: 266, startPoint y: 369, endPoint x: 227, endPoint y: 391, distance: 44.9
click at [266, 369] on div "**********" at bounding box center [488, 250] width 952 height 366
click at [167, 444] on icon "cloud-upload" at bounding box center [167, 444] width 7 height 7
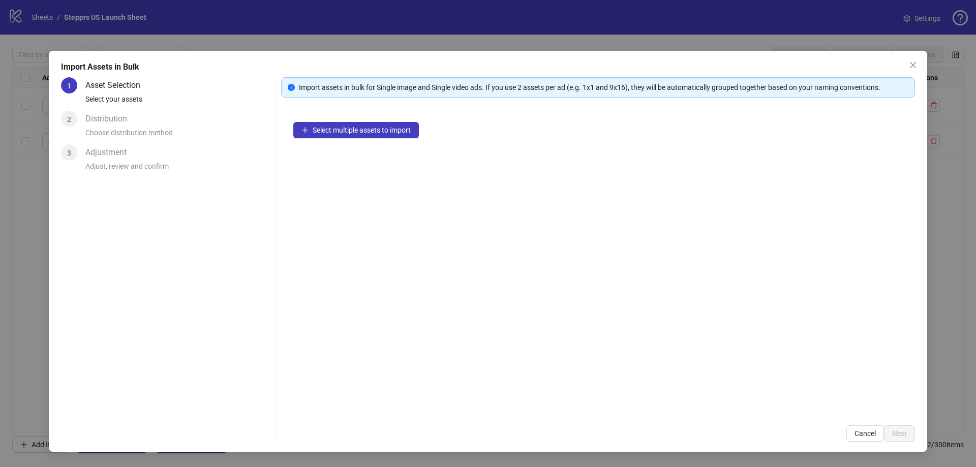
drag, startPoint x: 113, startPoint y: 124, endPoint x: 157, endPoint y: 118, distance: 44.7
click at [112, 124] on div "Distribution" at bounding box center [110, 119] width 50 height 16
click at [356, 127] on span "Select multiple assets to import" at bounding box center [362, 130] width 98 height 8
click at [925, 71] on div "Import Assets in Bulk 1 Asset Selection Select your assets 2 Distribution Choos…" at bounding box center [488, 251] width 879 height 401
click at [920, 67] on span "Close" at bounding box center [913, 65] width 16 height 8
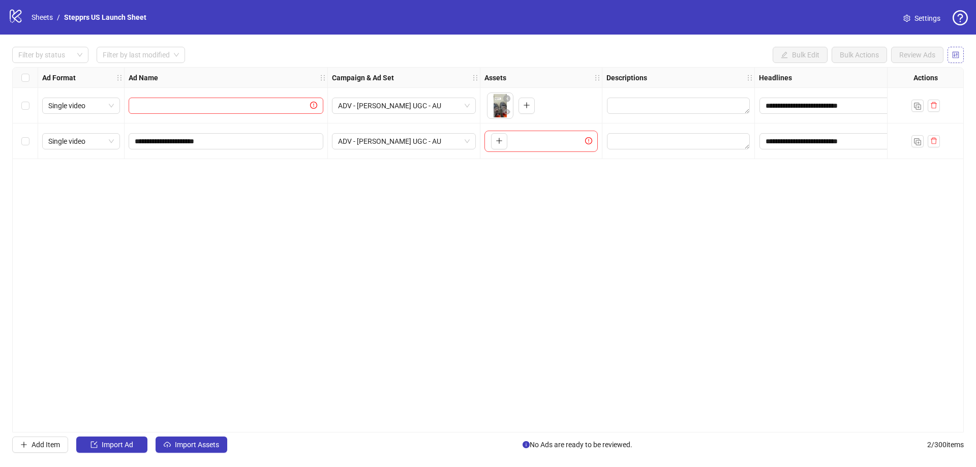
click at [960, 52] on button "button" at bounding box center [956, 55] width 16 height 16
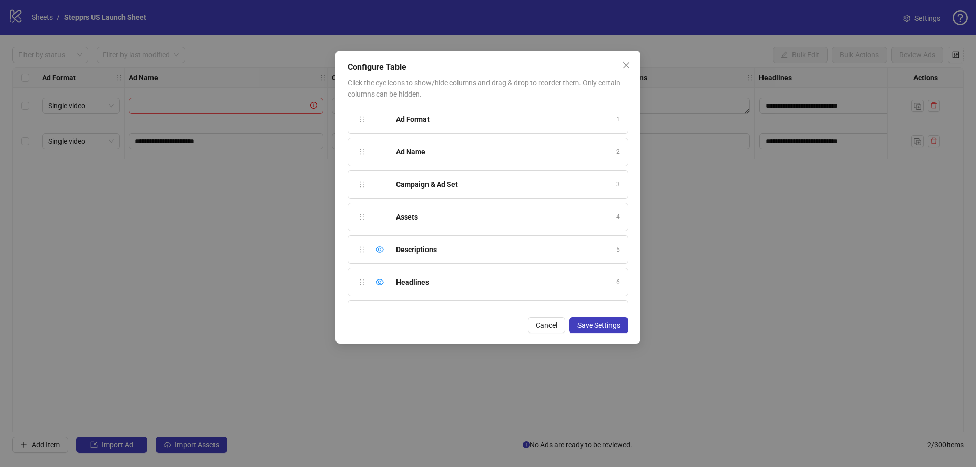
scroll to position [0, 0]
click at [629, 64] on icon "close" at bounding box center [627, 65] width 8 height 8
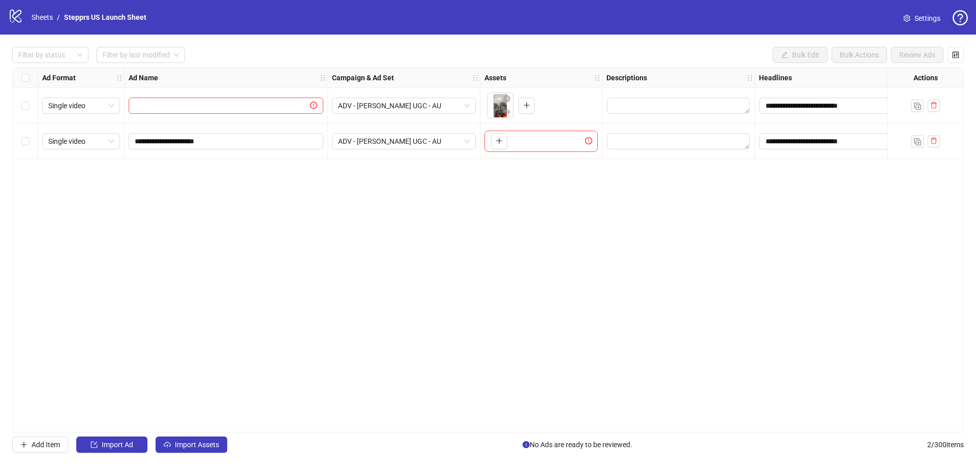
click at [6, 11] on div "logo/logo-mobile Sheets / Stepprs US Launch Sheet Settings" at bounding box center [488, 17] width 976 height 35
click at [23, 16] on div "logo/logo-mobile Sheets / Stepprs US Launch Sheet" at bounding box center [79, 17] width 142 height 18
click at [16, 17] on icon at bounding box center [16, 16] width 12 height 13
click at [924, 17] on span "Settings" at bounding box center [928, 18] width 26 height 11
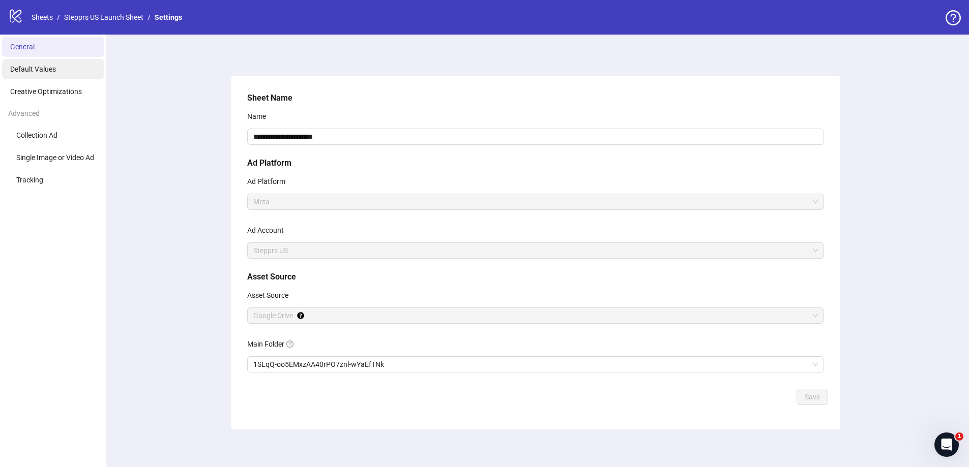
click at [43, 69] on span "Default Values" at bounding box center [33, 69] width 46 height 8
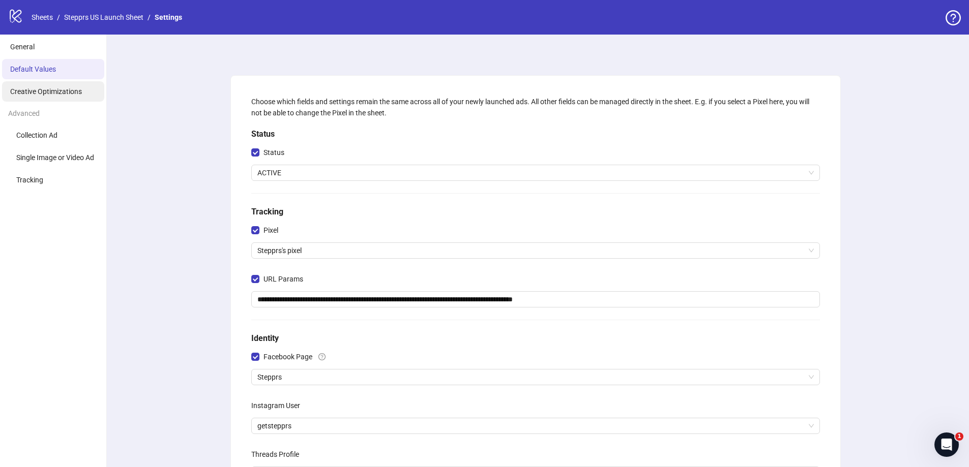
click at [40, 85] on li "Creative Optimizations" at bounding box center [53, 91] width 102 height 20
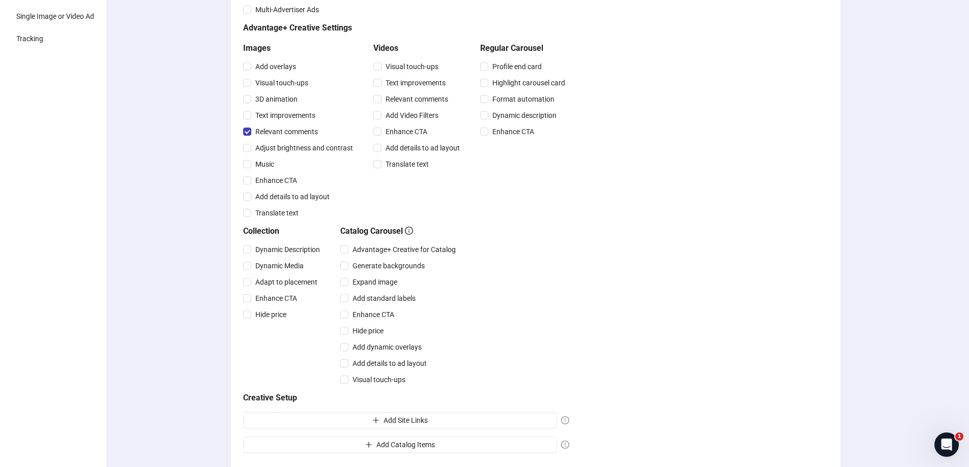
scroll to position [68, 0]
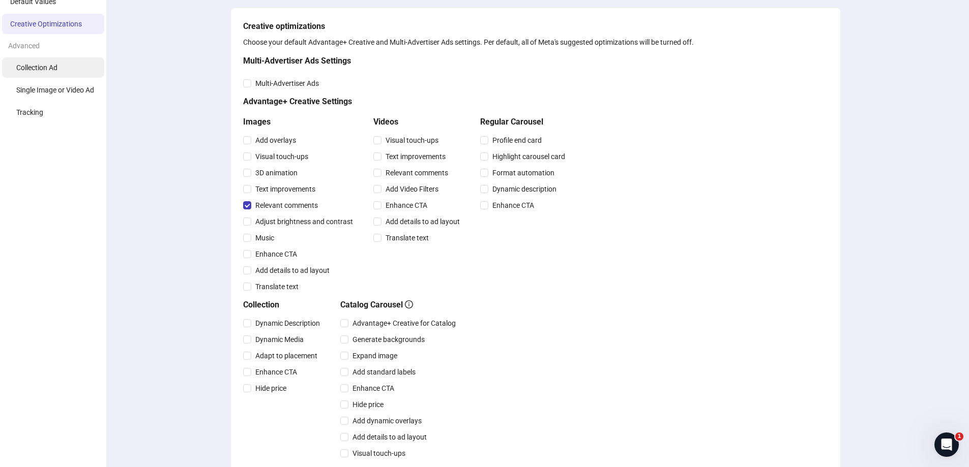
click at [58, 70] on li "Collection Ad" at bounding box center [53, 67] width 102 height 20
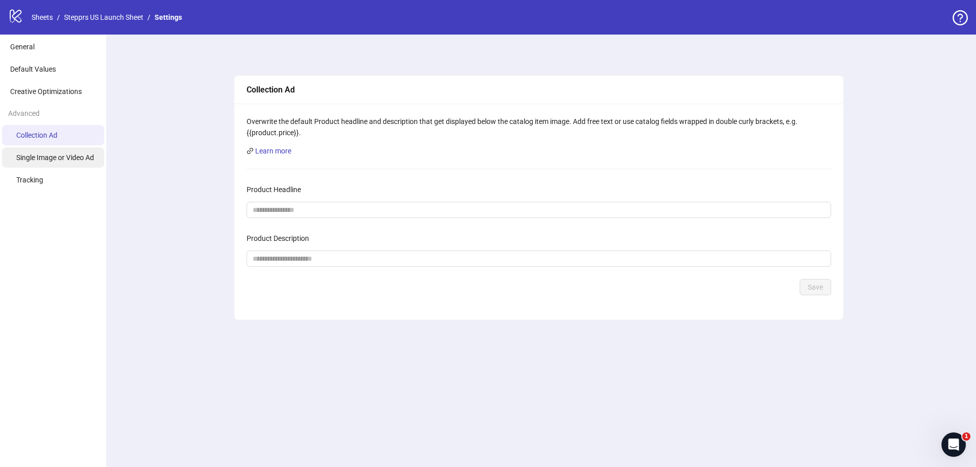
click at [73, 166] on li "Single Image or Video Ad" at bounding box center [53, 157] width 102 height 20
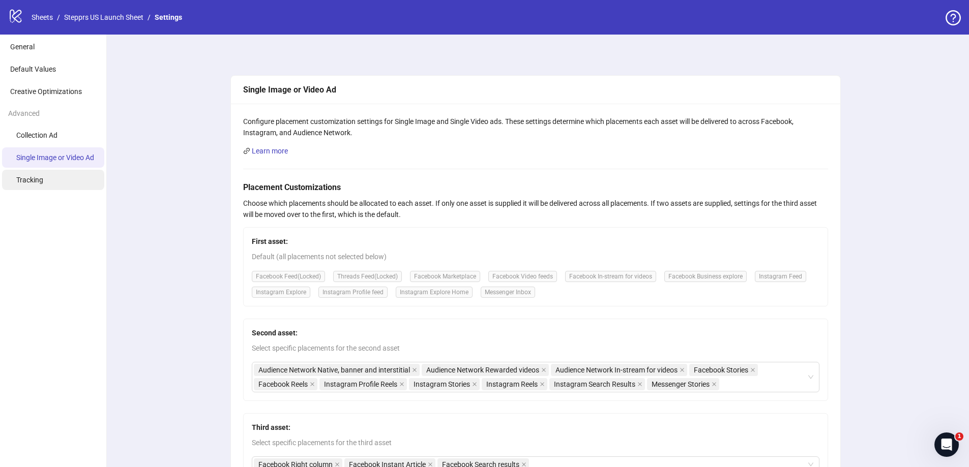
click at [67, 176] on li "Tracking" at bounding box center [53, 180] width 102 height 20
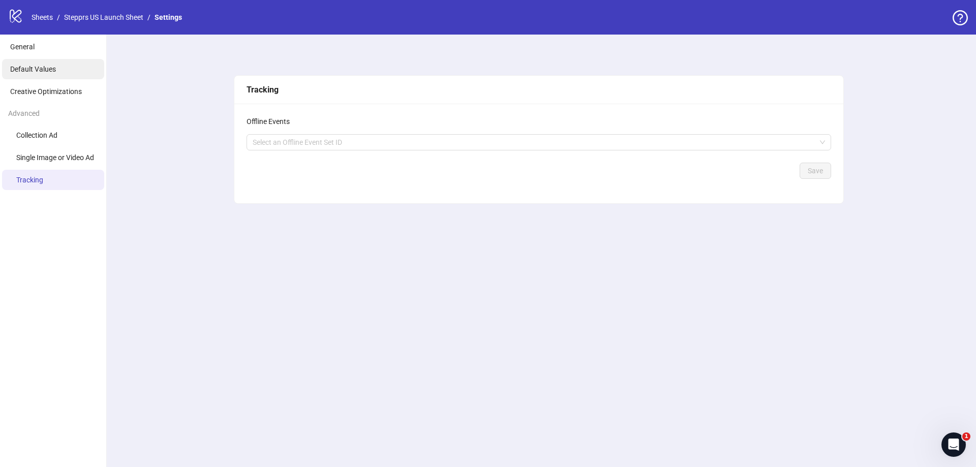
click at [31, 72] on span "Default Values" at bounding box center [33, 69] width 46 height 8
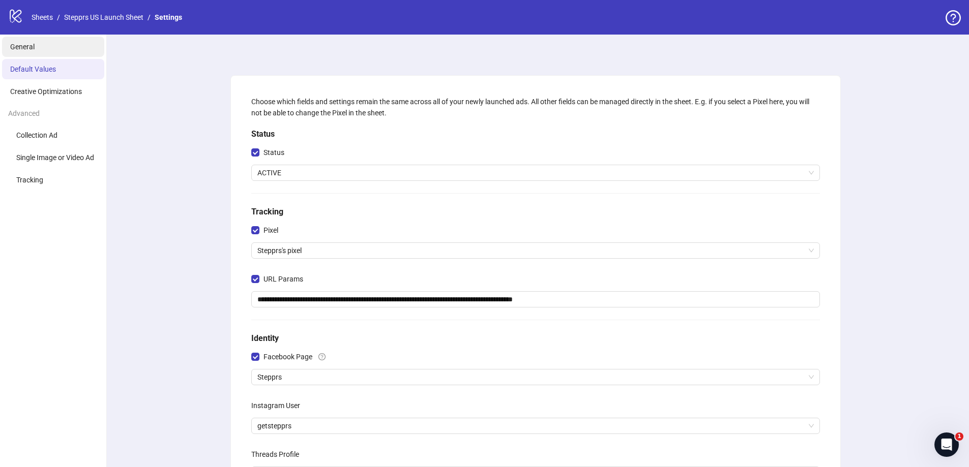
click at [31, 50] on span "General" at bounding box center [22, 47] width 24 height 8
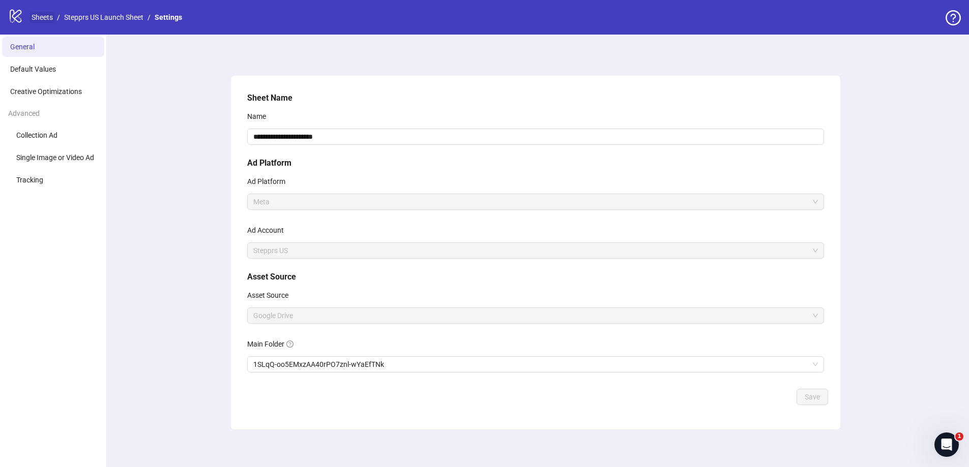
click at [31, 20] on link "Sheets" at bounding box center [41, 17] width 25 height 11
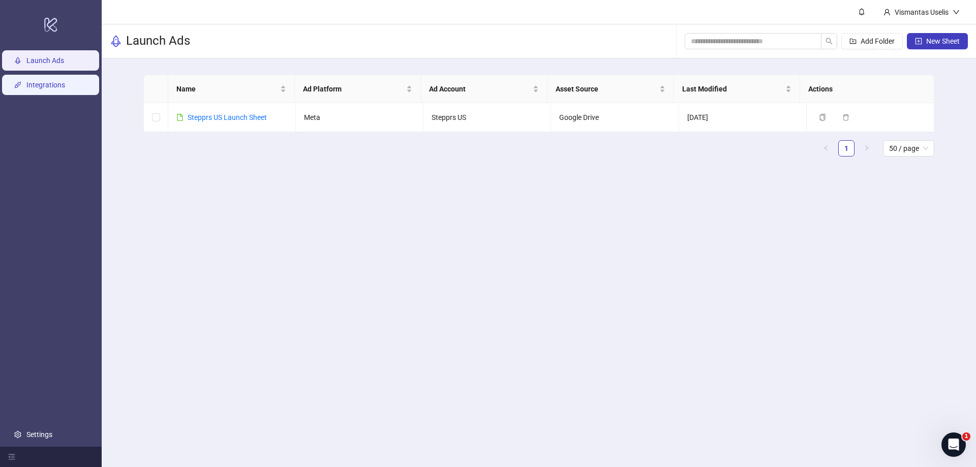
click at [62, 86] on link "Integrations" at bounding box center [45, 85] width 39 height 8
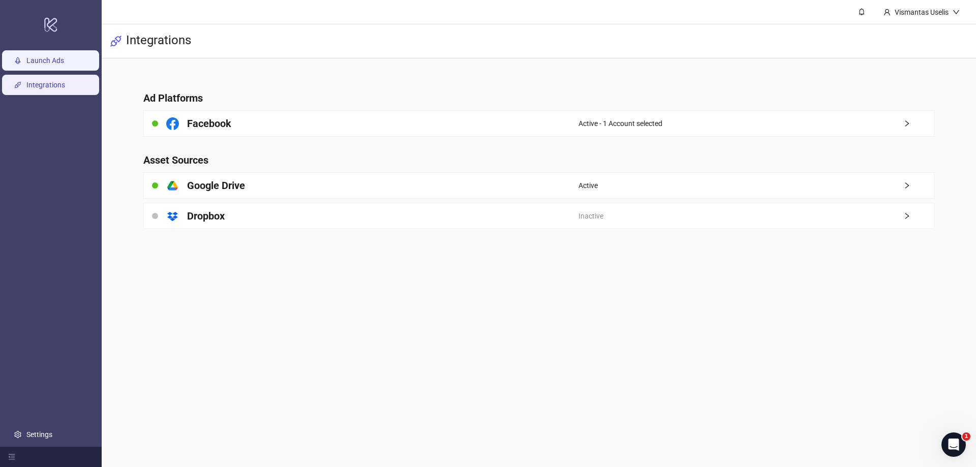
click at [64, 65] on link "Launch Ads" at bounding box center [45, 61] width 38 height 8
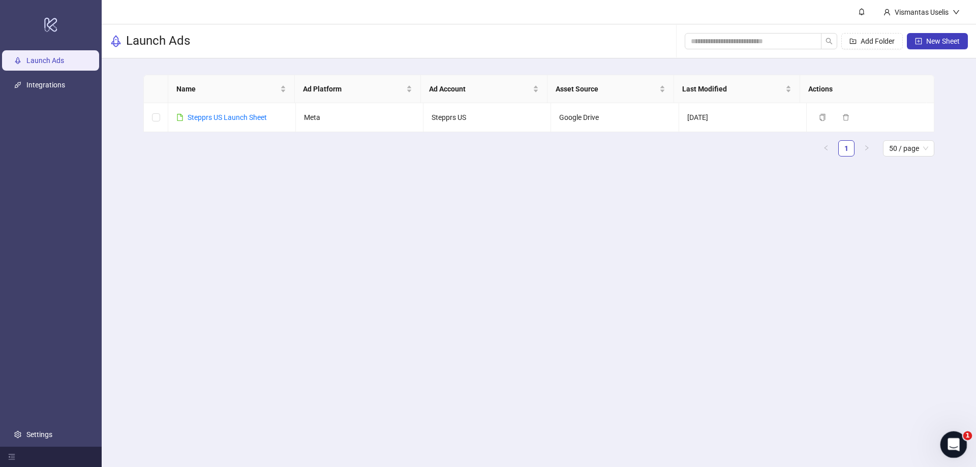
click at [959, 444] on div "Open Intercom Messenger" at bounding box center [953, 444] width 34 height 34
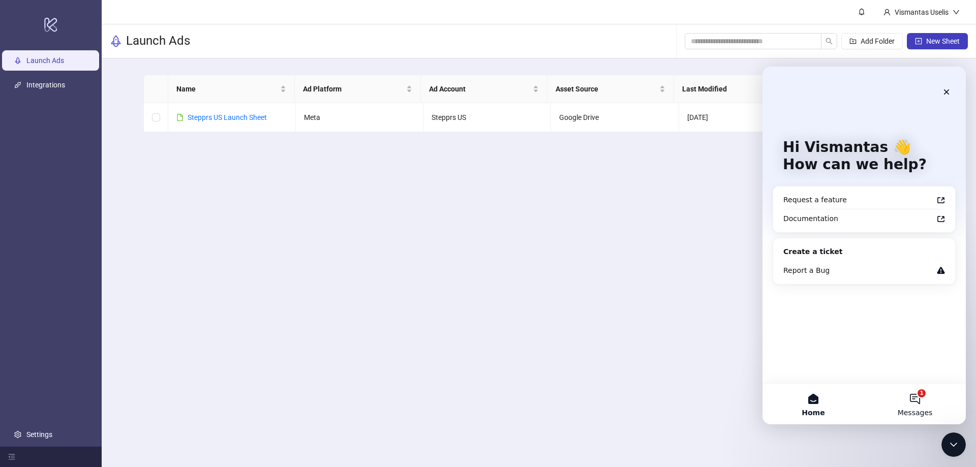
click at [916, 400] on button "1 Messages" at bounding box center [916, 404] width 102 height 41
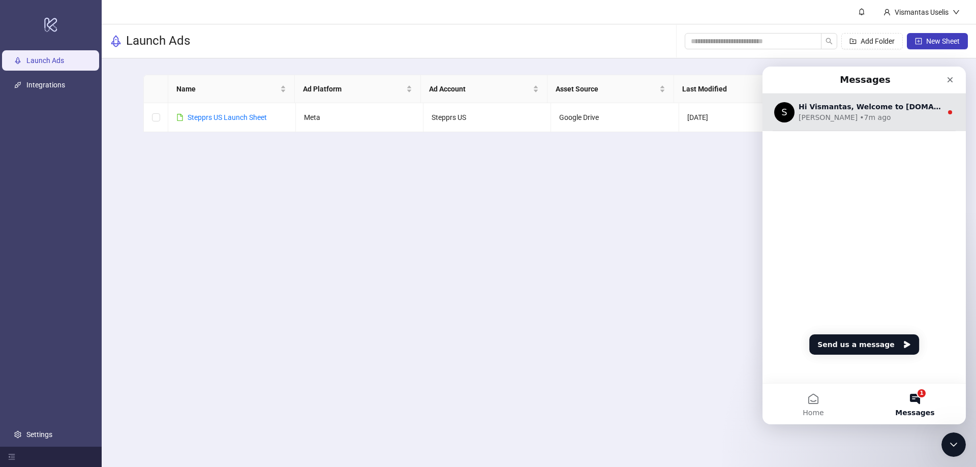
click at [860, 113] on div "[PERSON_NAME] • 7m ago" at bounding box center [870, 117] width 143 height 11
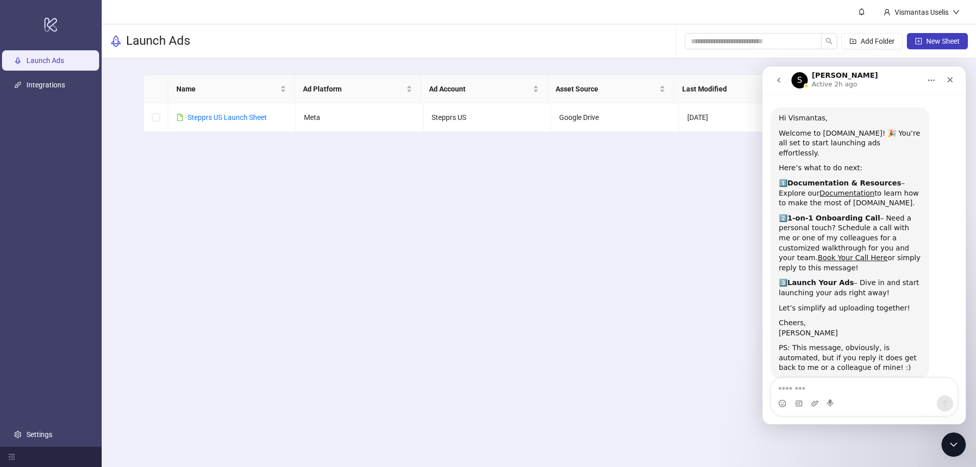
scroll to position [30, 0]
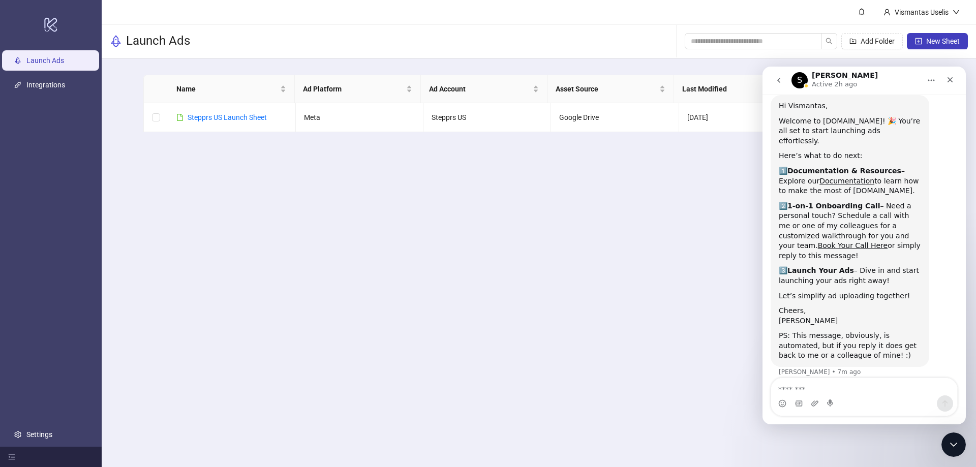
click at [826, 394] on textarea "Message…" at bounding box center [865, 386] width 186 height 17
type textarea "*"
click at [888, 242] on link "Book Your Call Here" at bounding box center [853, 246] width 70 height 8
click at [845, 398] on div "Intercom messenger" at bounding box center [865, 404] width 186 height 16
click at [838, 387] on textarea "*****" at bounding box center [865, 386] width 186 height 17
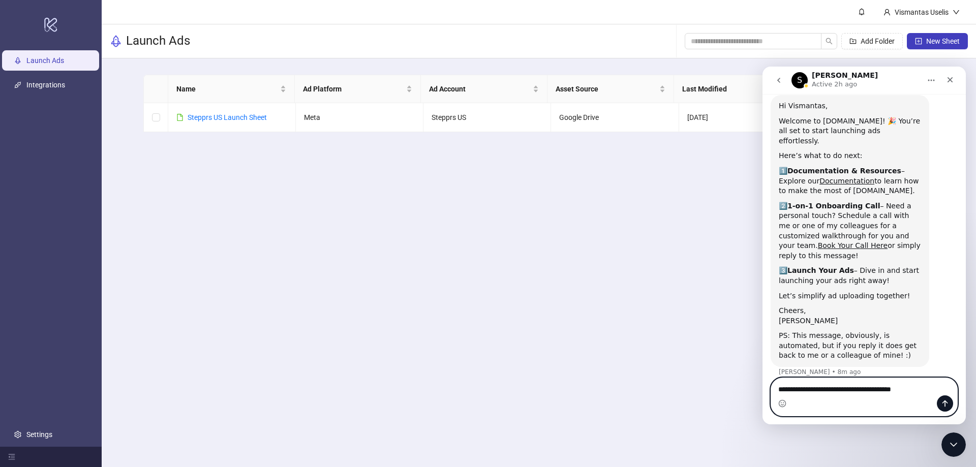
click at [916, 386] on textarea "**********" at bounding box center [865, 386] width 186 height 17
click at [856, 388] on textarea "**********" at bounding box center [865, 386] width 186 height 17
type textarea "**********"
click at [937, 401] on button "Send a message…" at bounding box center [945, 404] width 16 height 16
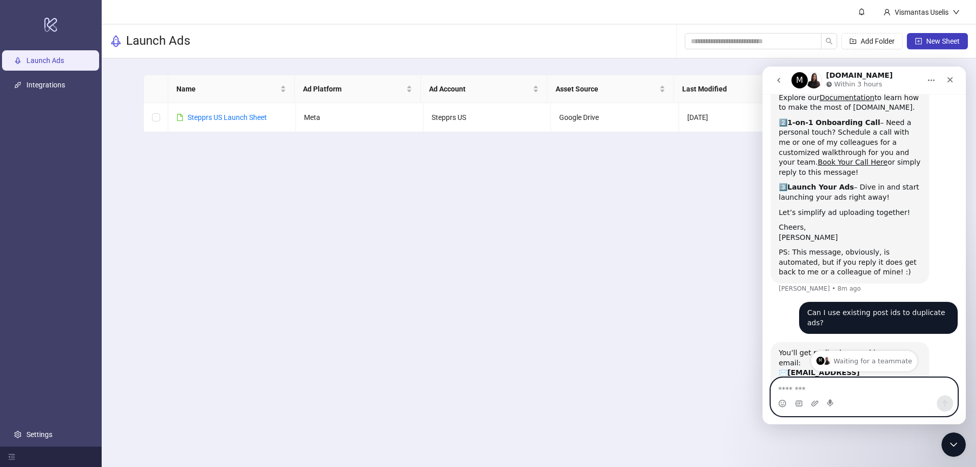
scroll to position [164, 0]
